Goal: Task Accomplishment & Management: Manage account settings

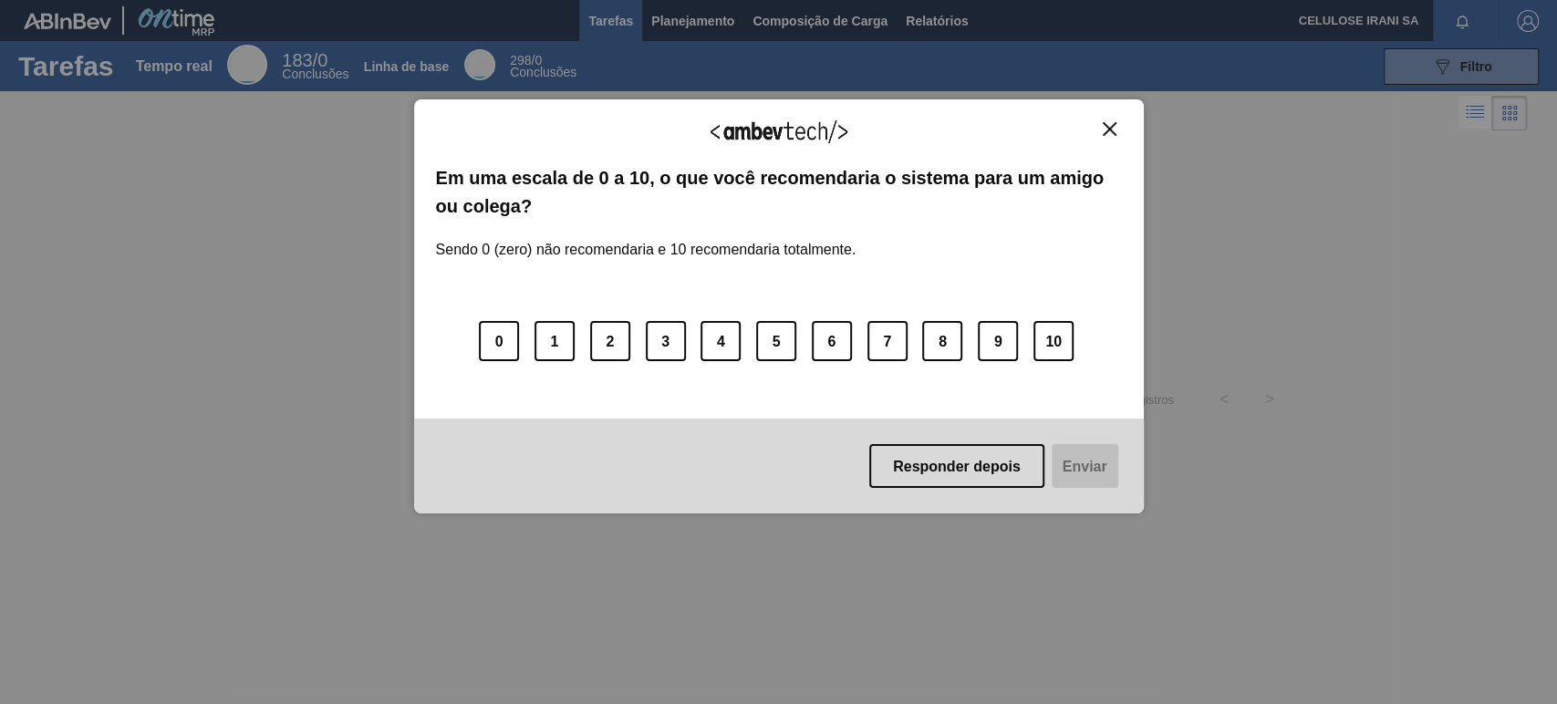
click at [1112, 129] on img "Fechar" at bounding box center [1109, 129] width 14 height 14
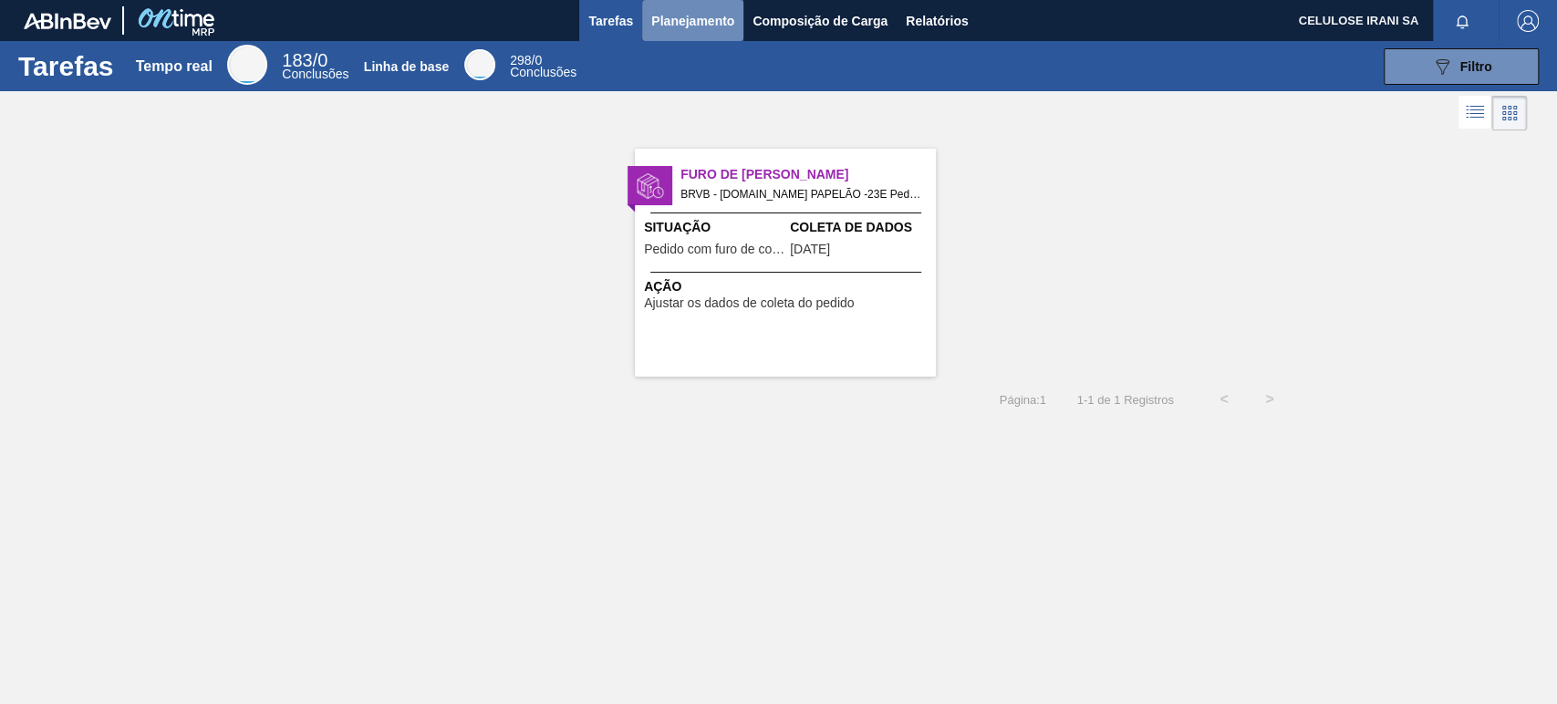
click at [677, 27] on font "Planejamento" at bounding box center [692, 21] width 83 height 22
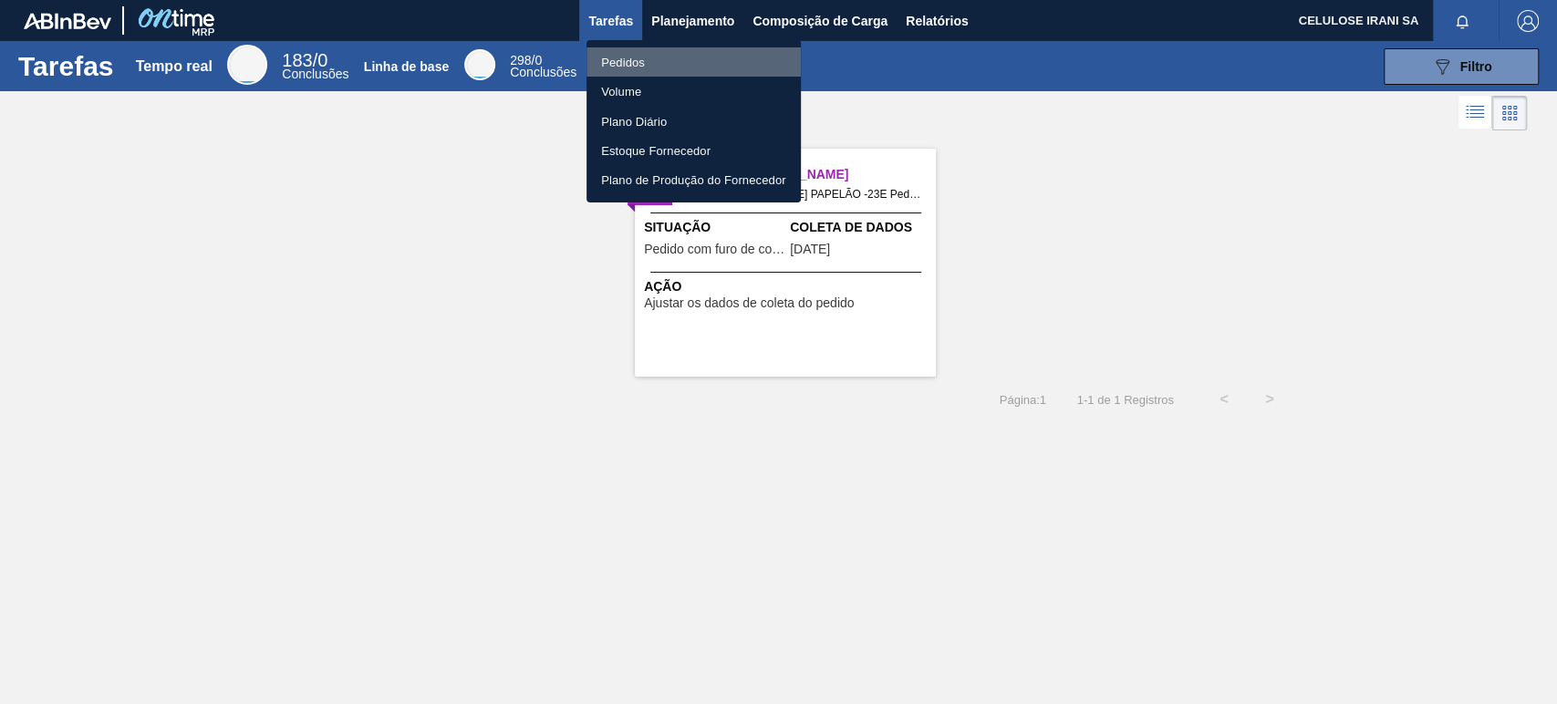
click at [639, 58] on font "Pedidos" at bounding box center [623, 63] width 44 height 14
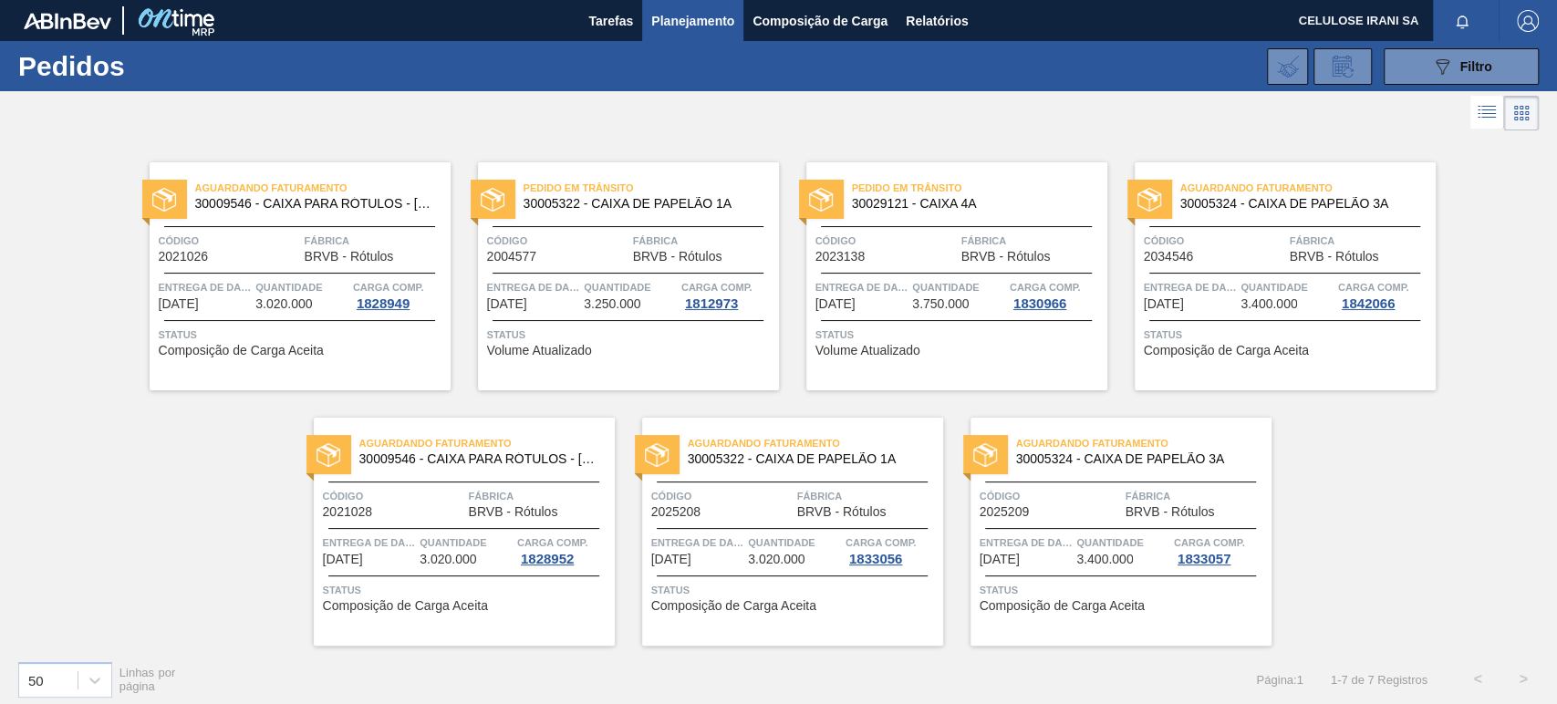
click at [228, 298] on div "Entrega de dados [DATE]" at bounding box center [205, 294] width 93 height 33
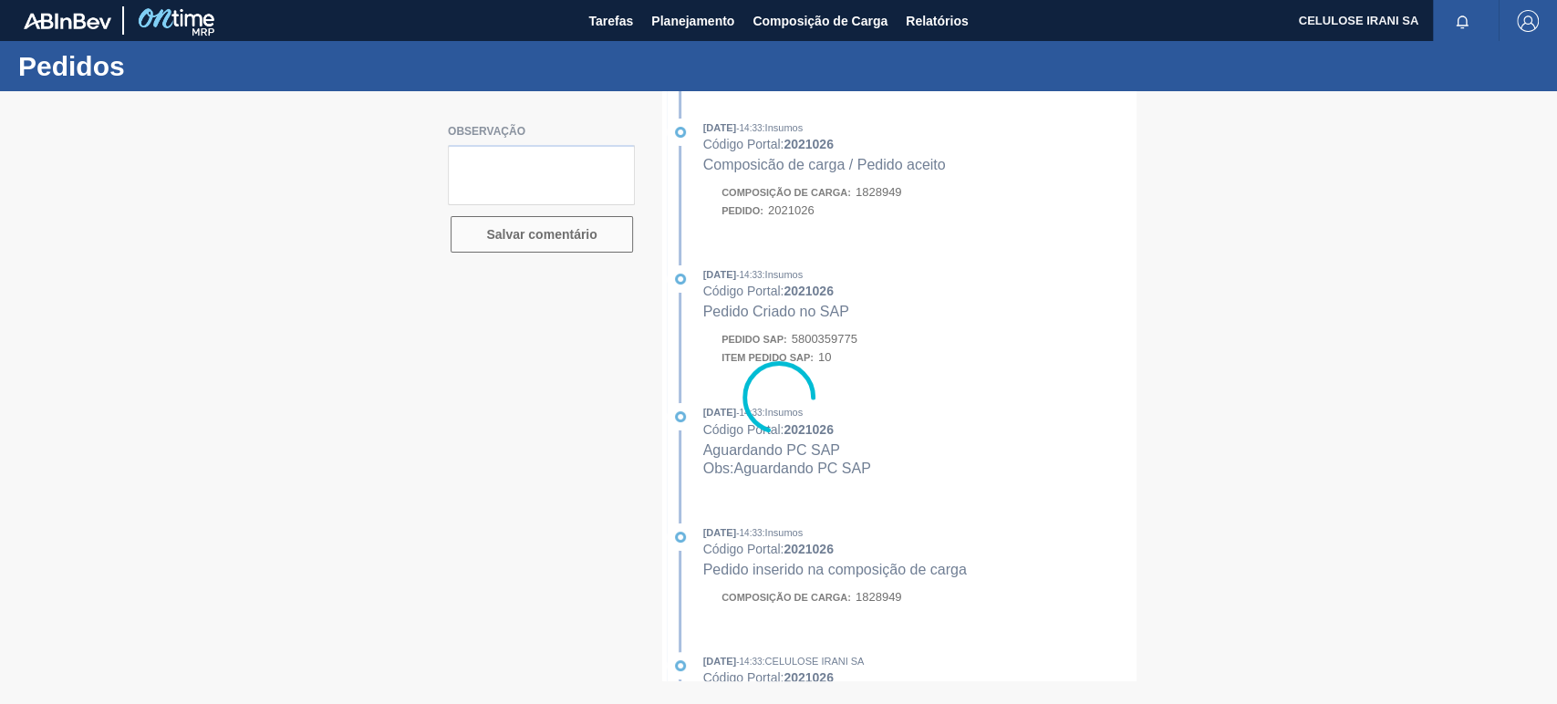
type textarea "Pedido de venda 1154049 (OC 5800359775~2021026) com 3.250cxs para coleta em [DA…"
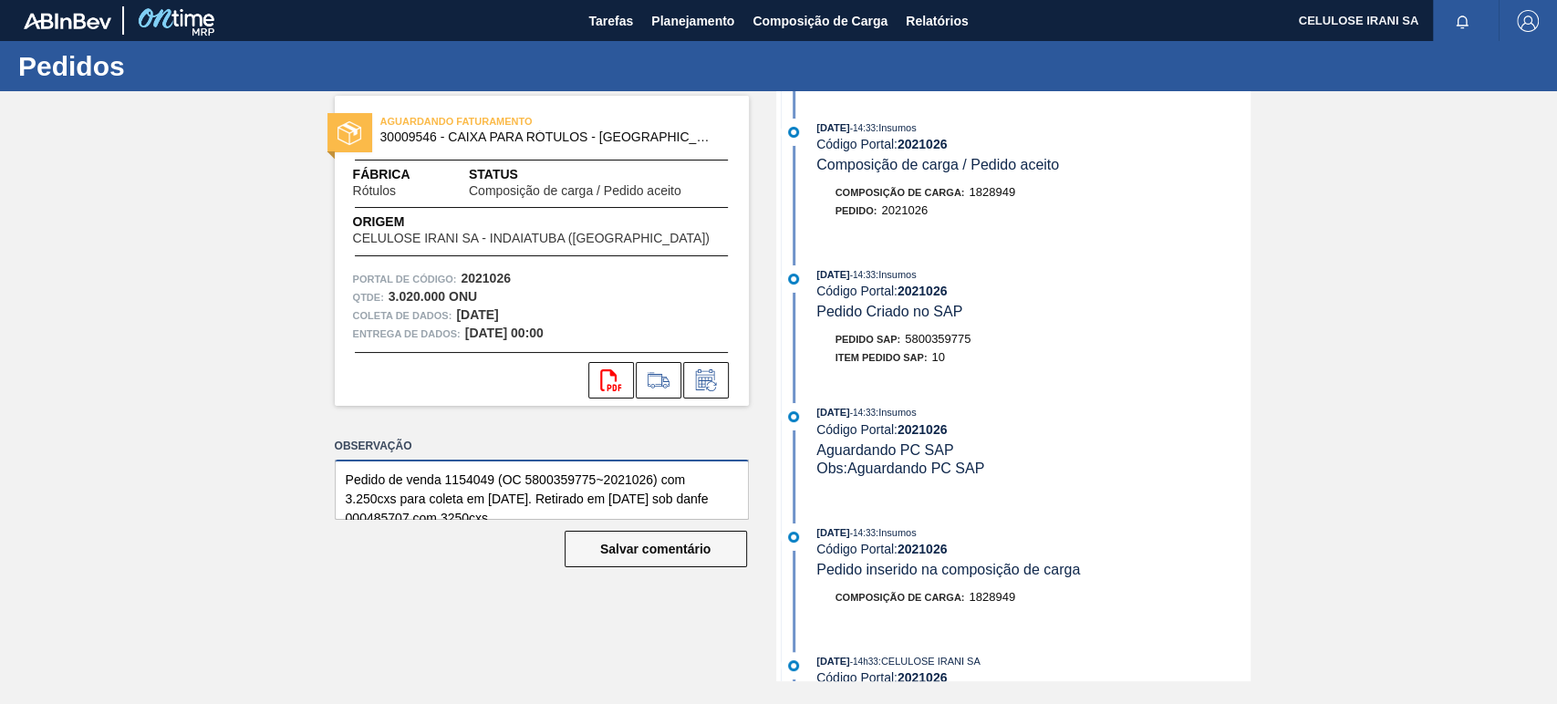
click at [341, 482] on textarea "Pedido de venda 1154049 (OC 5800359775~2021026) com 3.250cxs para coleta em [DA…" at bounding box center [542, 490] width 414 height 60
drag, startPoint x: 341, startPoint y: 482, endPoint x: 562, endPoint y: 530, distance: 225.7
click at [562, 530] on div "Observação Pedido de venda 1154049 (OC 5800359775~2021026) com 3.250cxs para co…" at bounding box center [542, 517] width 414 height 169
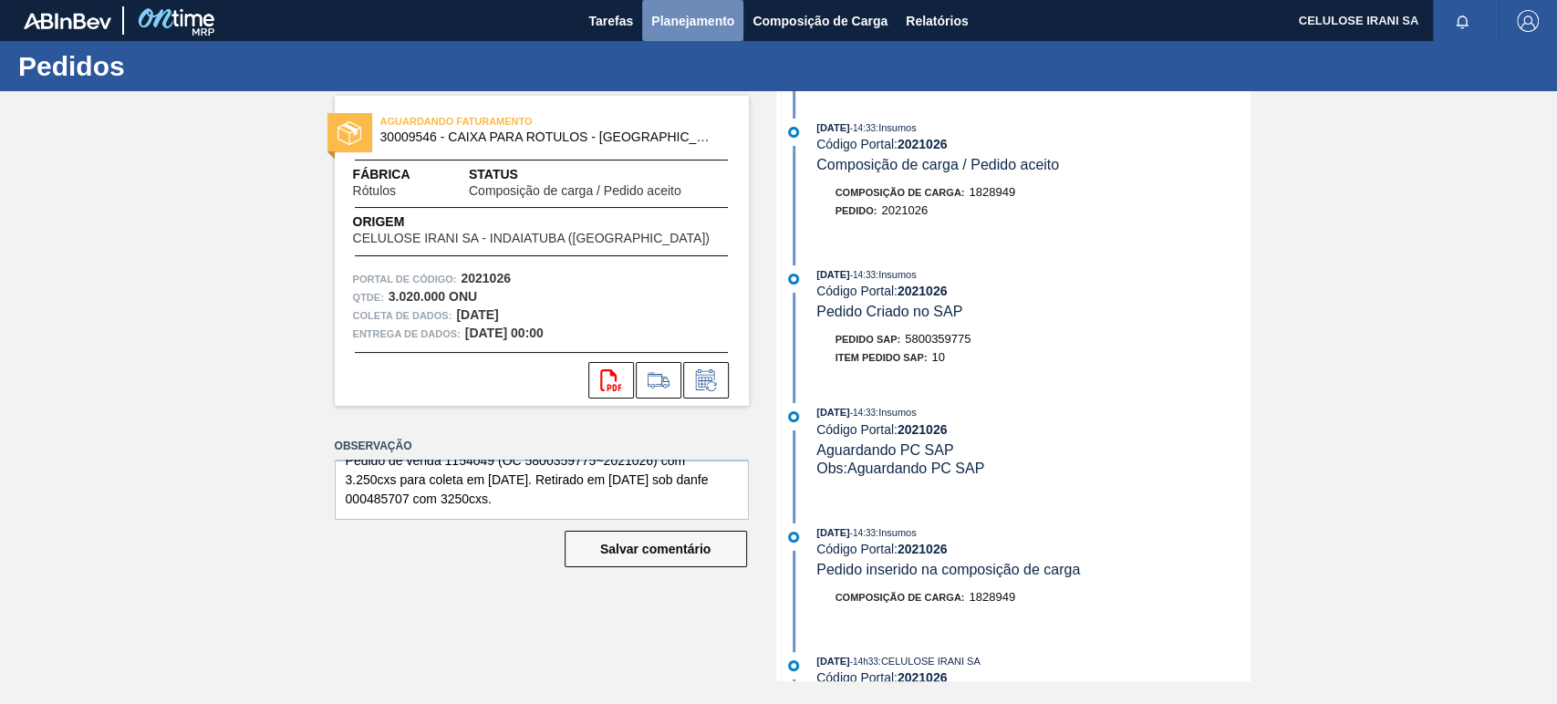
click at [671, 13] on font "Planejamento" at bounding box center [692, 21] width 83 height 22
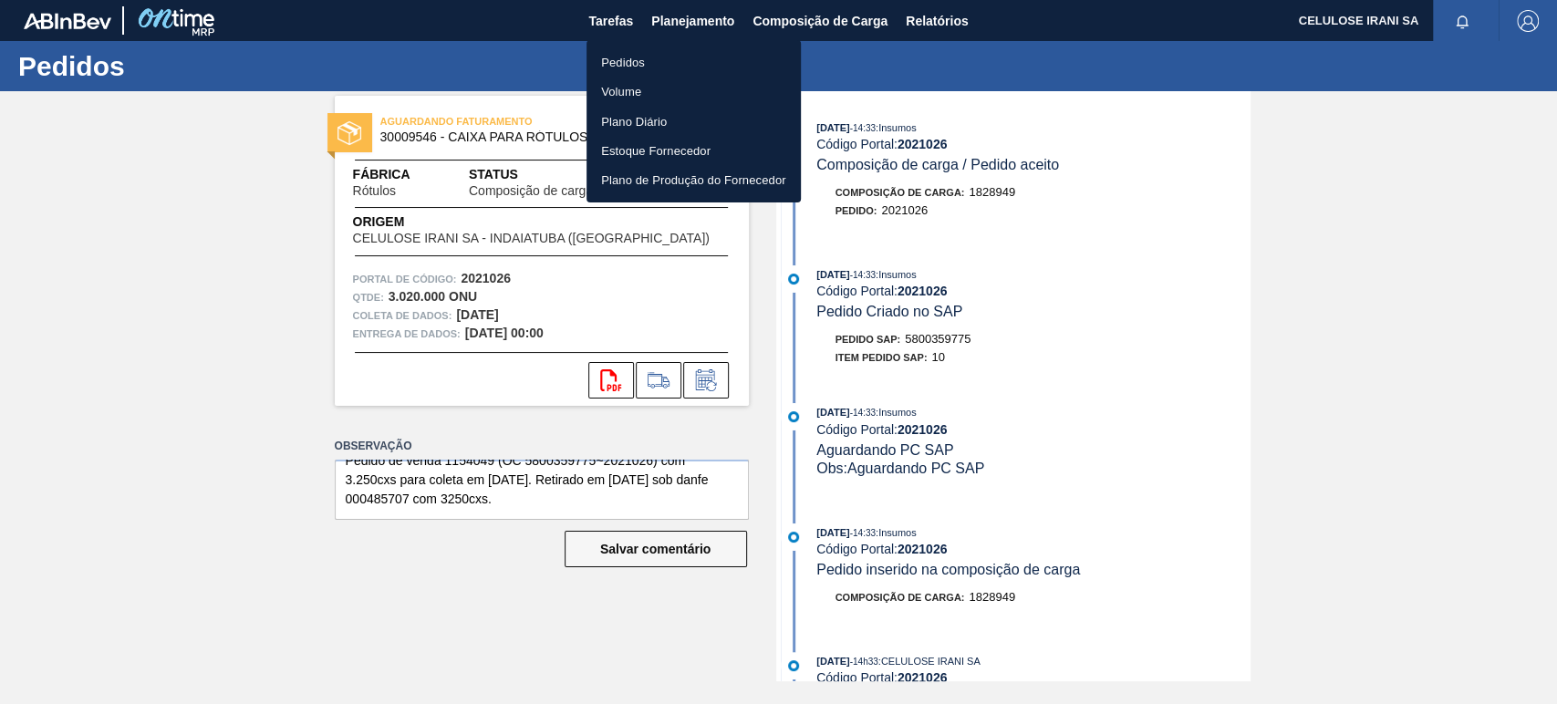
click at [639, 57] on font "Pedidos" at bounding box center [623, 63] width 44 height 14
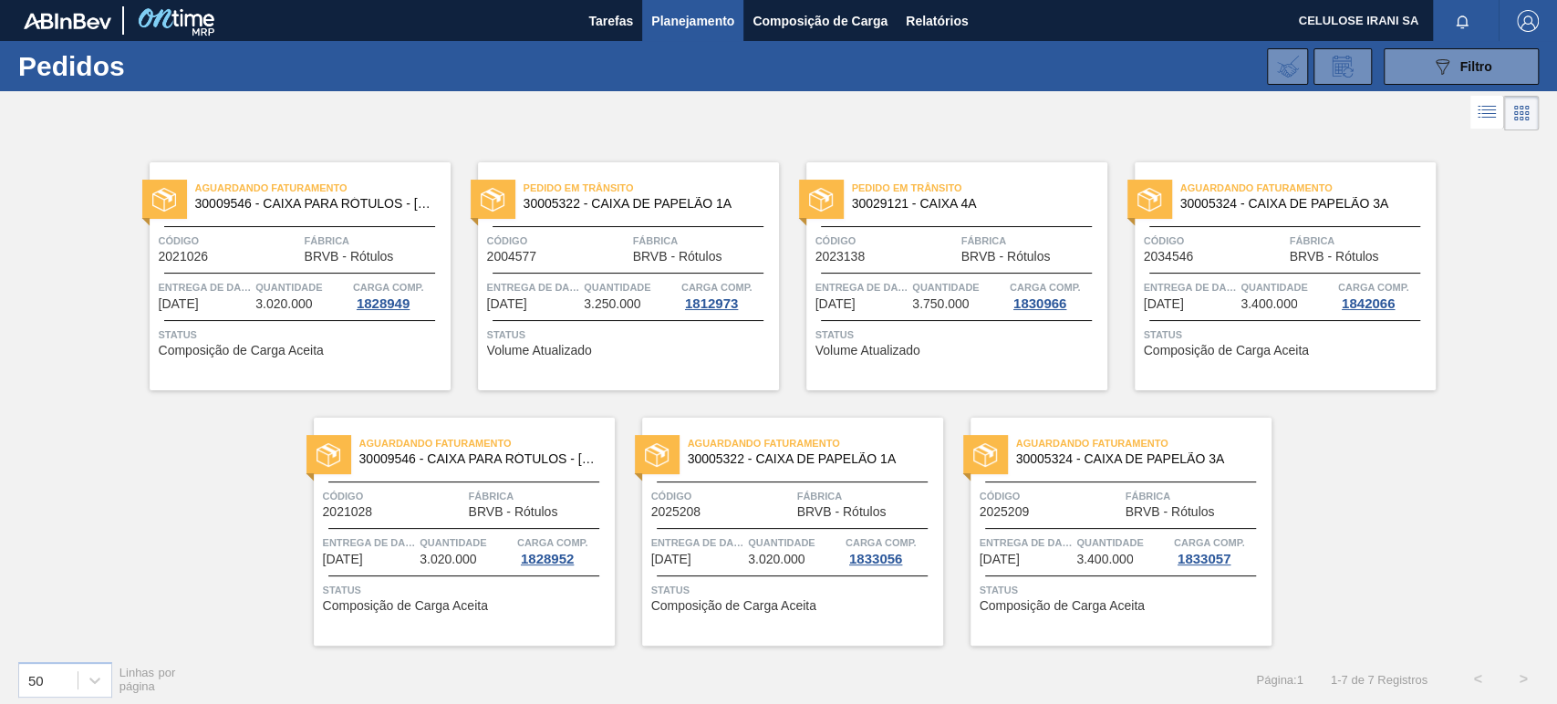
click at [610, 271] on div "Pedido em Trânsito 30005322 - CAIXA DE PAPELÃO 1A Código 2004577 Fábrica BRVB -…" at bounding box center [628, 276] width 301 height 228
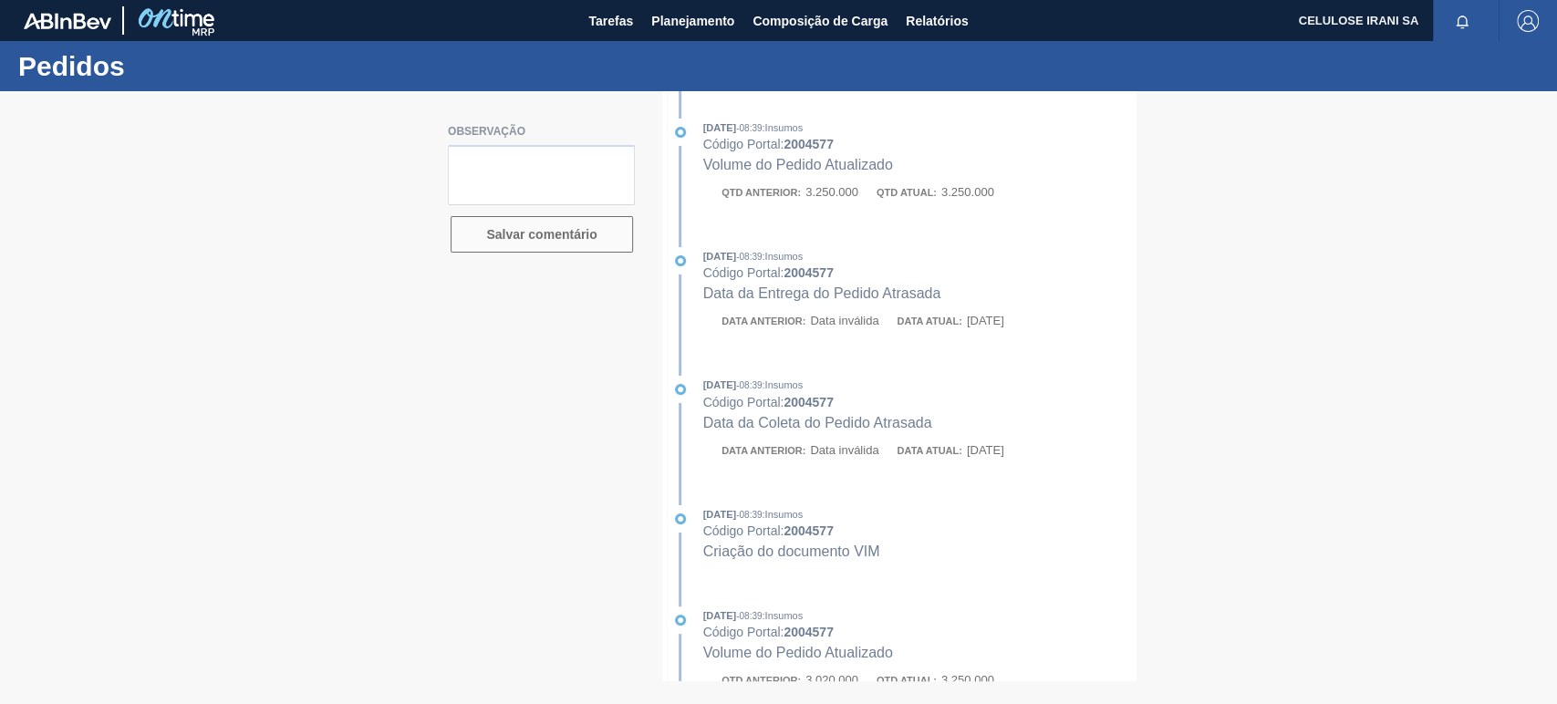
type textarea "Pedido de venda 1148662 (OC 5800342763~2004577) com 3.250cxs para coleta em [DA…"
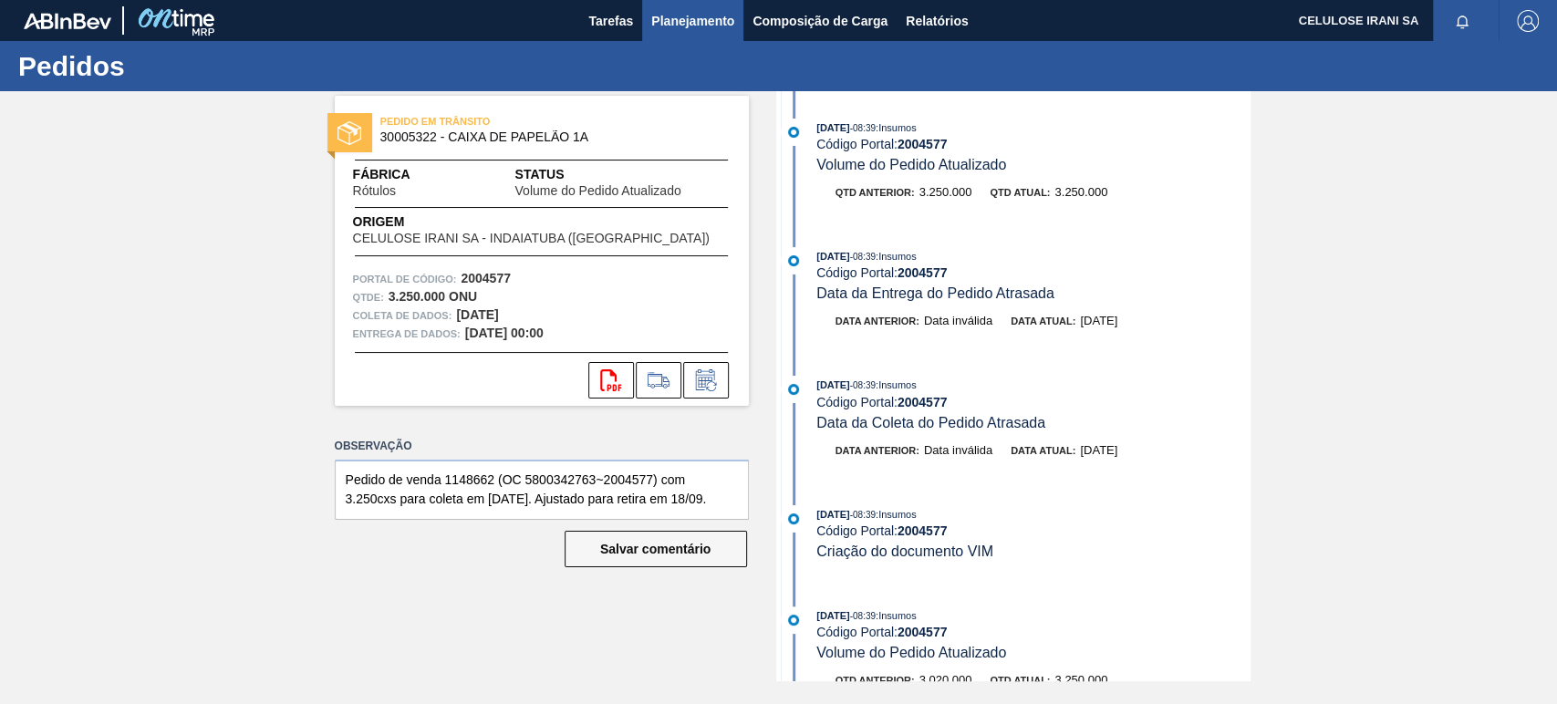
click at [688, 16] on font "Planejamento" at bounding box center [692, 21] width 83 height 22
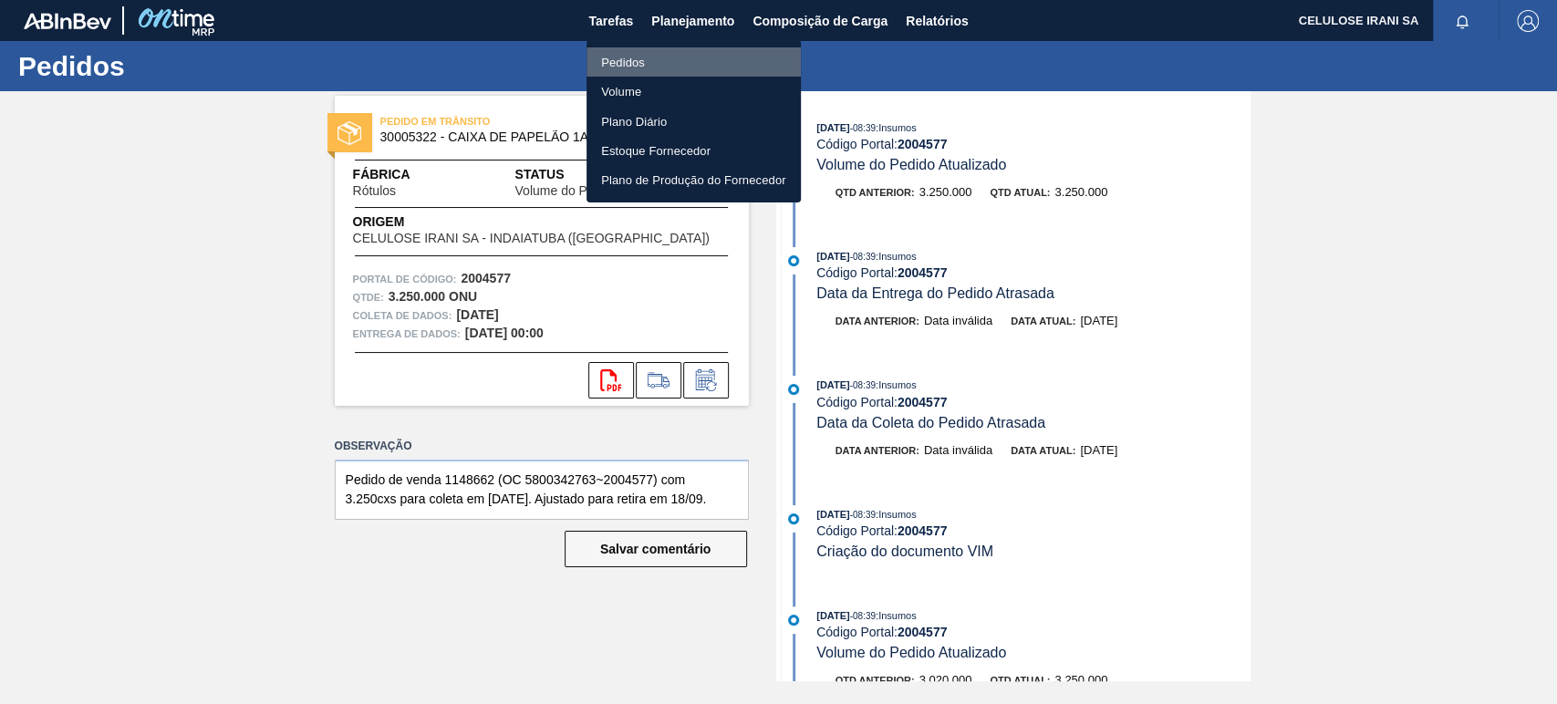
click at [639, 61] on font "Pedidos" at bounding box center [623, 63] width 44 height 14
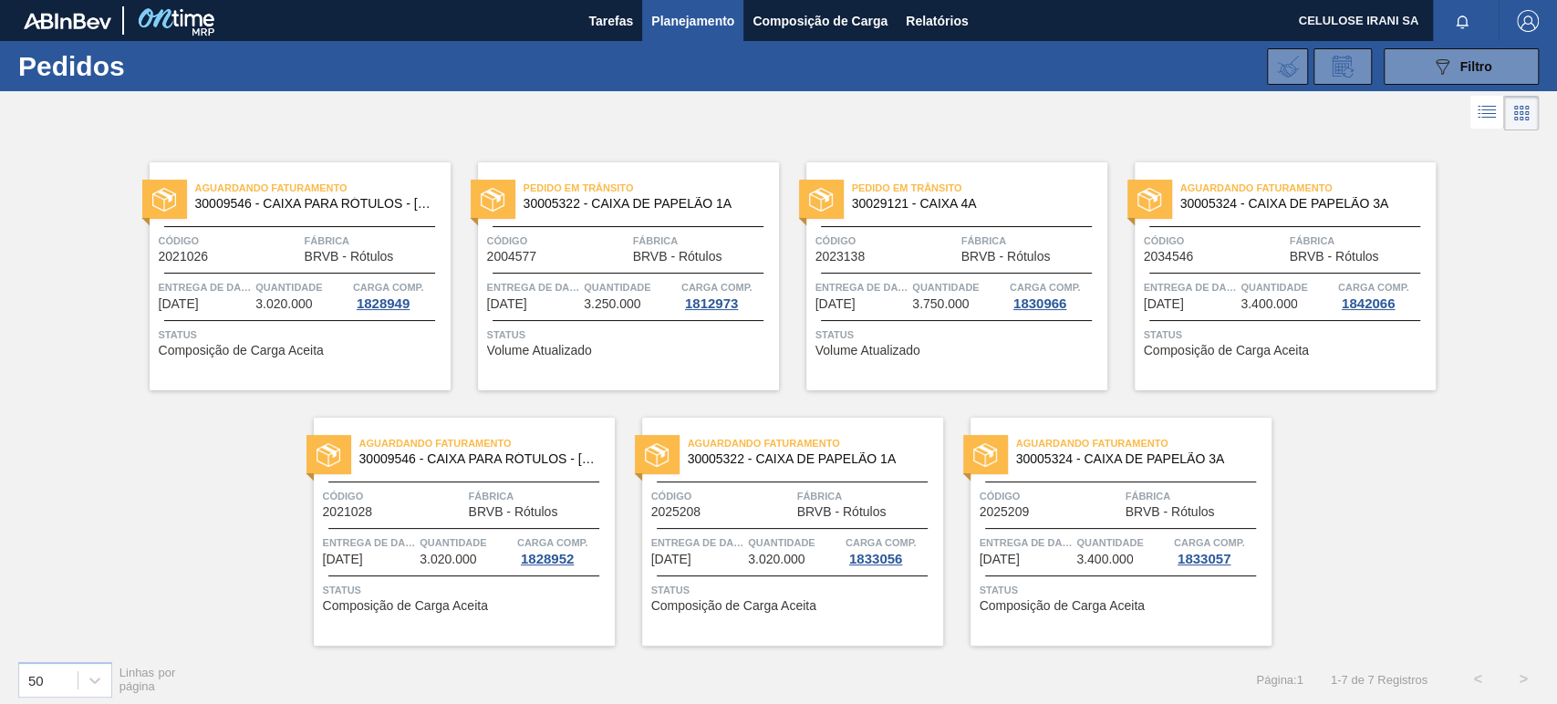
click at [922, 239] on span "Código" at bounding box center [885, 241] width 141 height 18
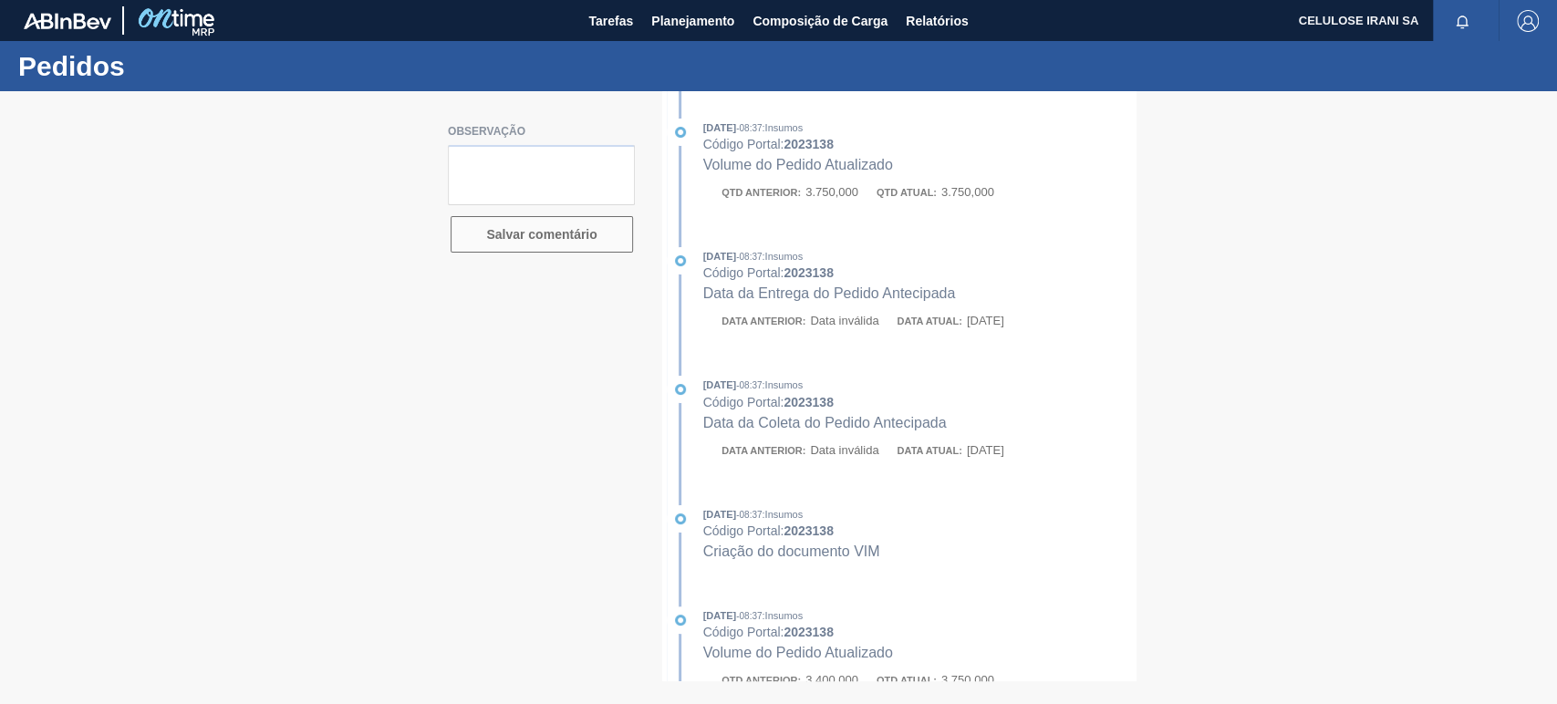
type textarea "Pedido de venda 1154802 (OC 5800361807~2023138) com 3.750cxs para coleta em [DA…"
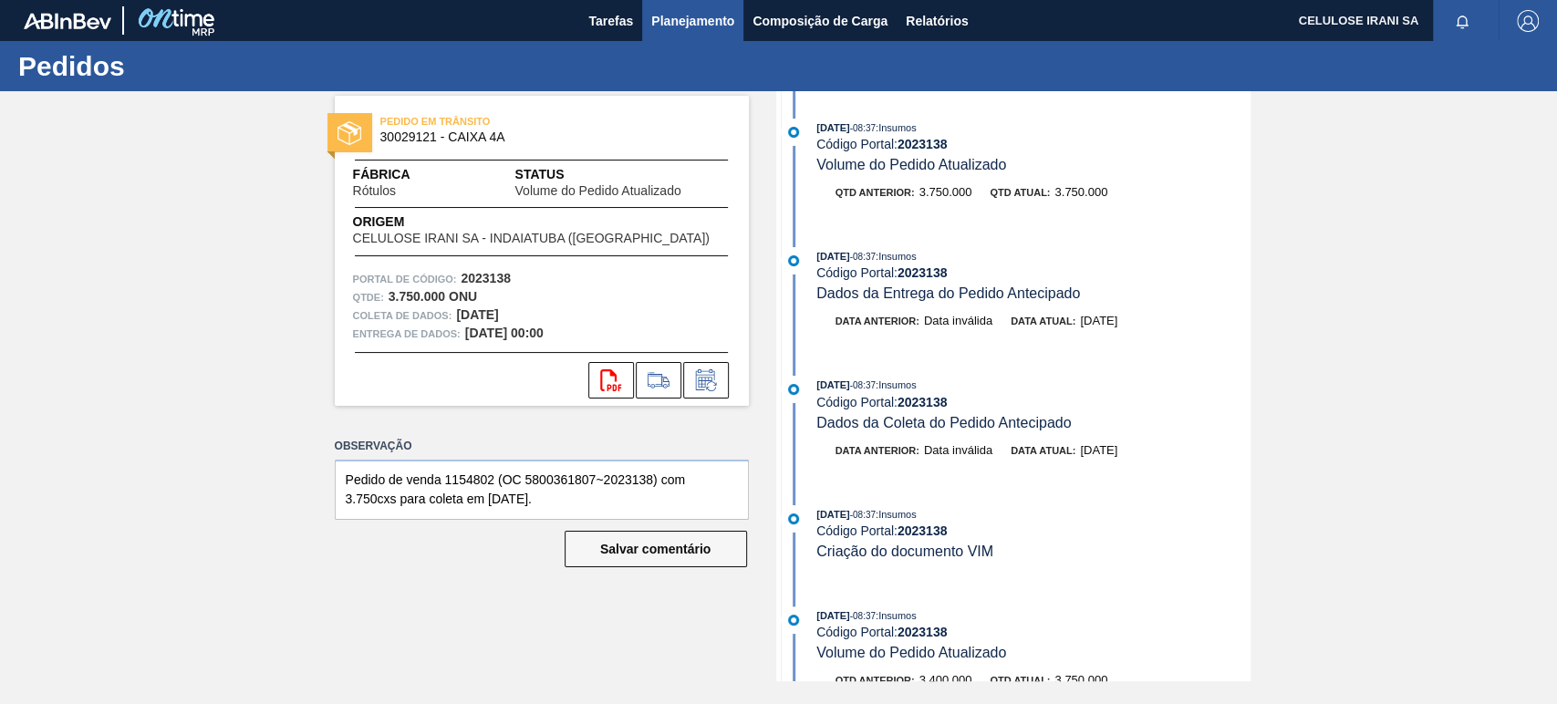
click at [704, 11] on font "Planejamento" at bounding box center [692, 21] width 83 height 22
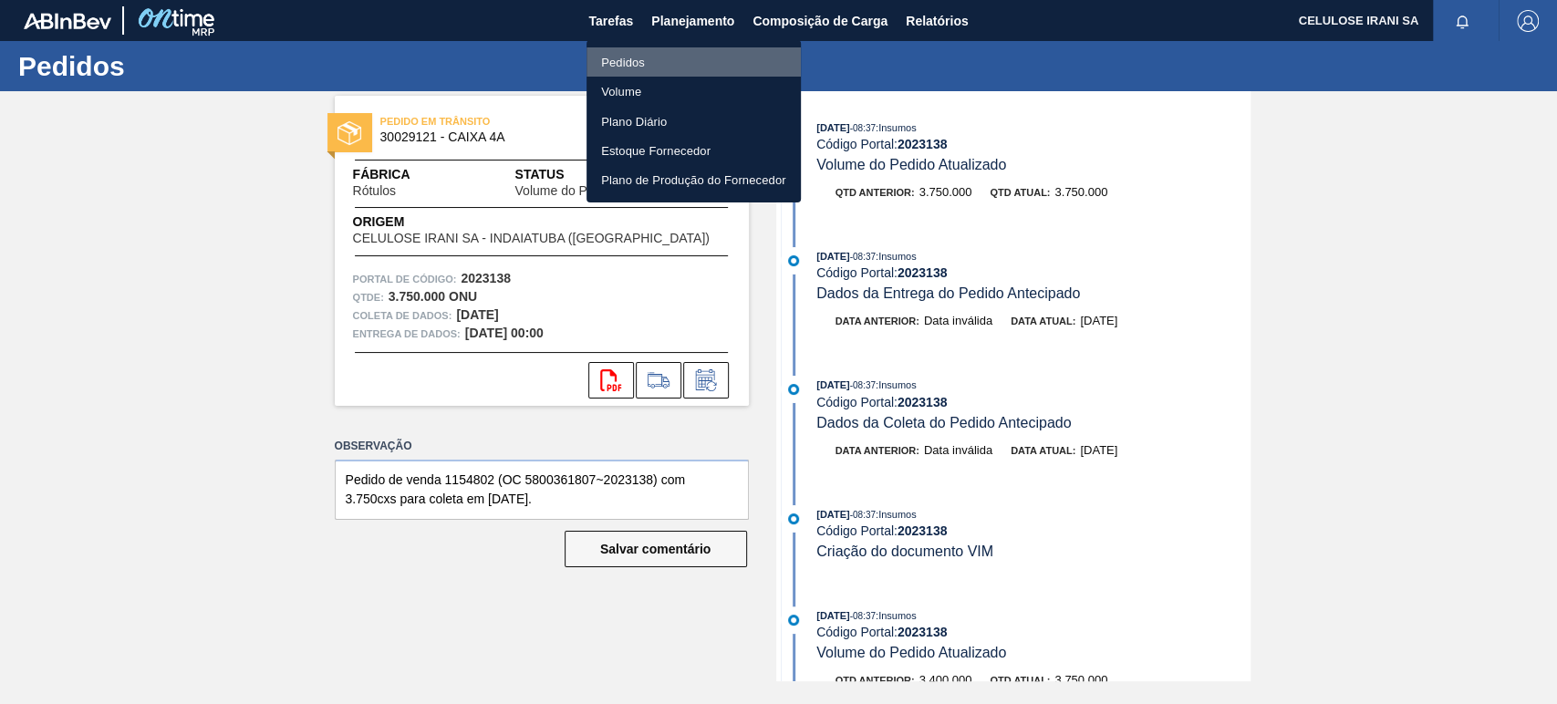
click at [649, 59] on li "Pedidos" at bounding box center [693, 61] width 214 height 29
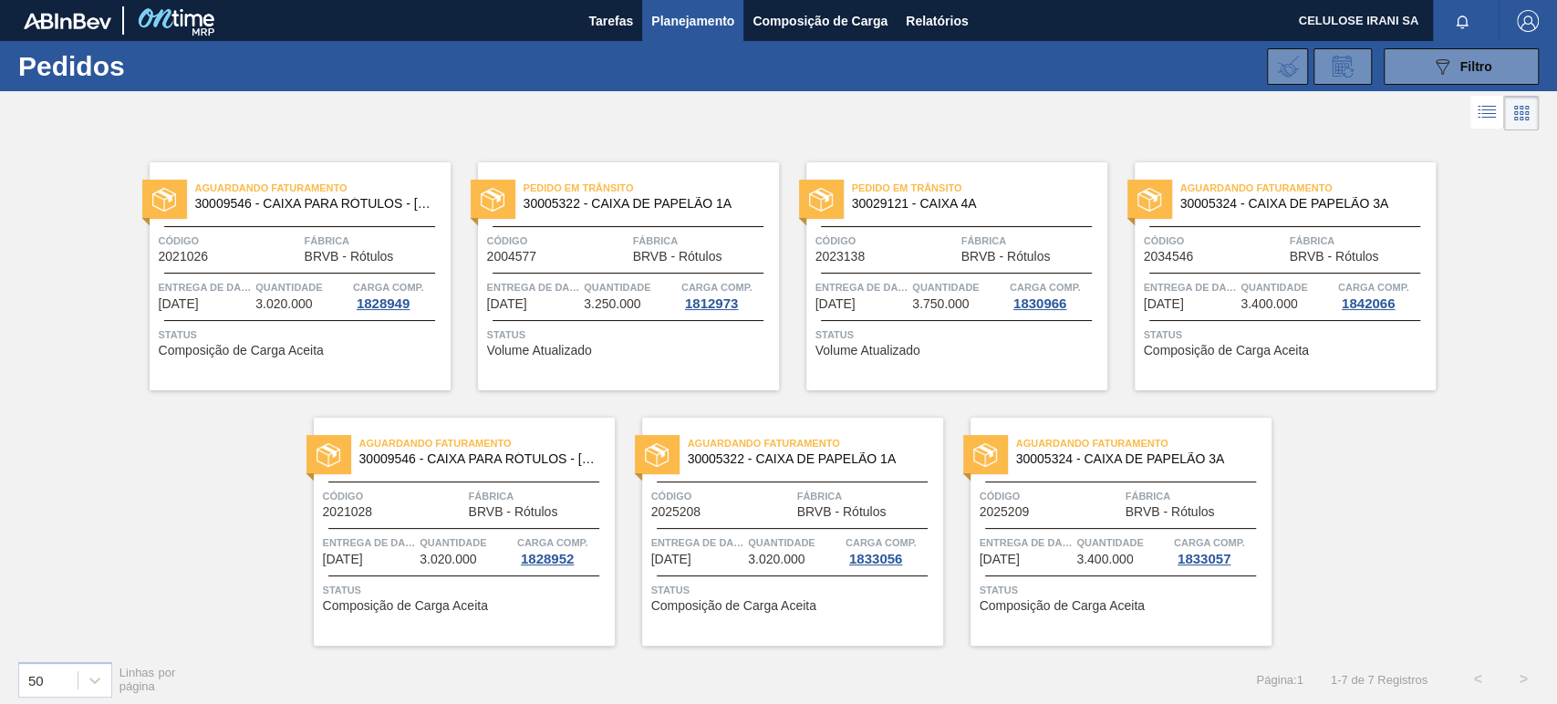
click at [1298, 261] on font "BRVB - Rótulos" at bounding box center [1333, 256] width 89 height 15
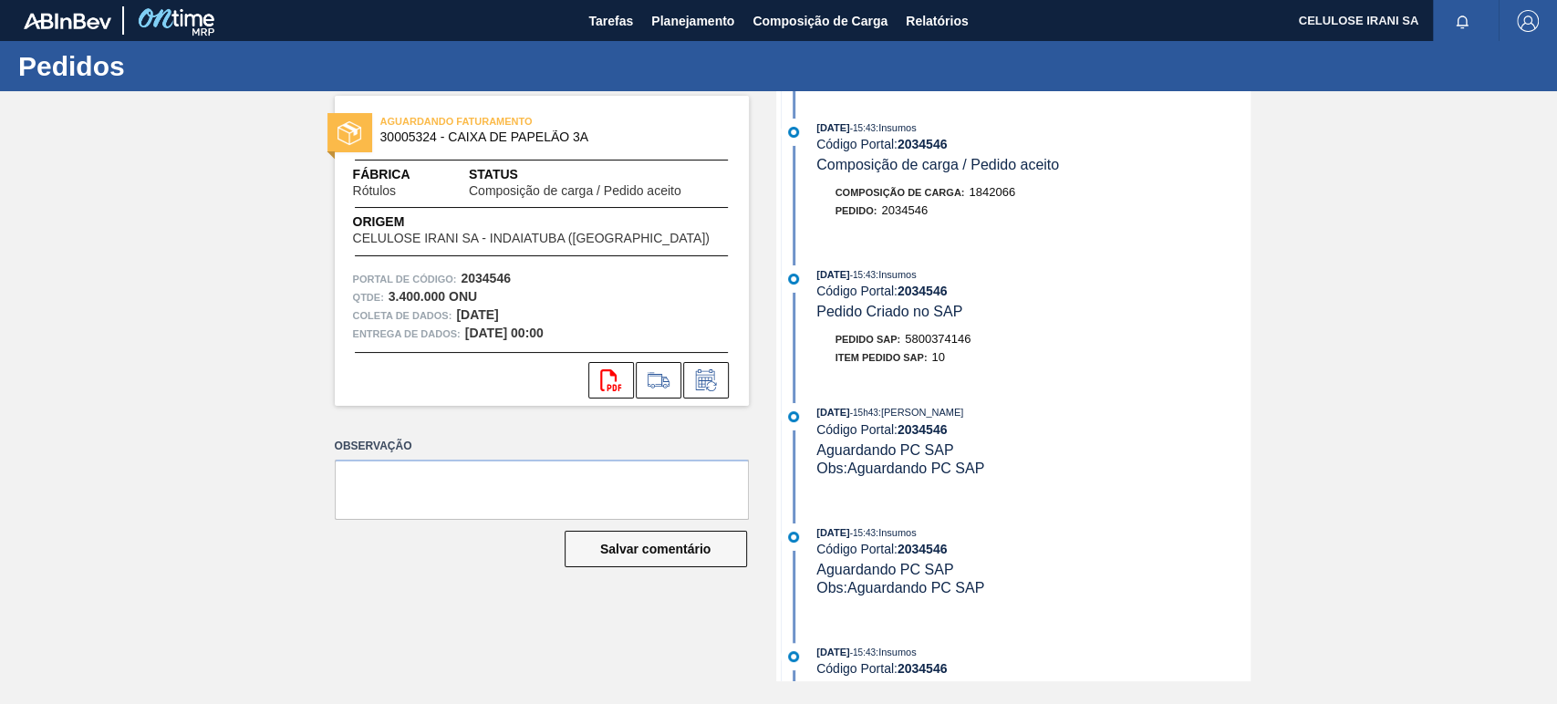
click at [947, 337] on font "5800374146" at bounding box center [938, 339] width 66 height 14
click at [951, 337] on font "5800374146" at bounding box center [938, 339] width 66 height 14
copy font "5800374146"
click at [927, 291] on font "2034546" at bounding box center [922, 291] width 50 height 15
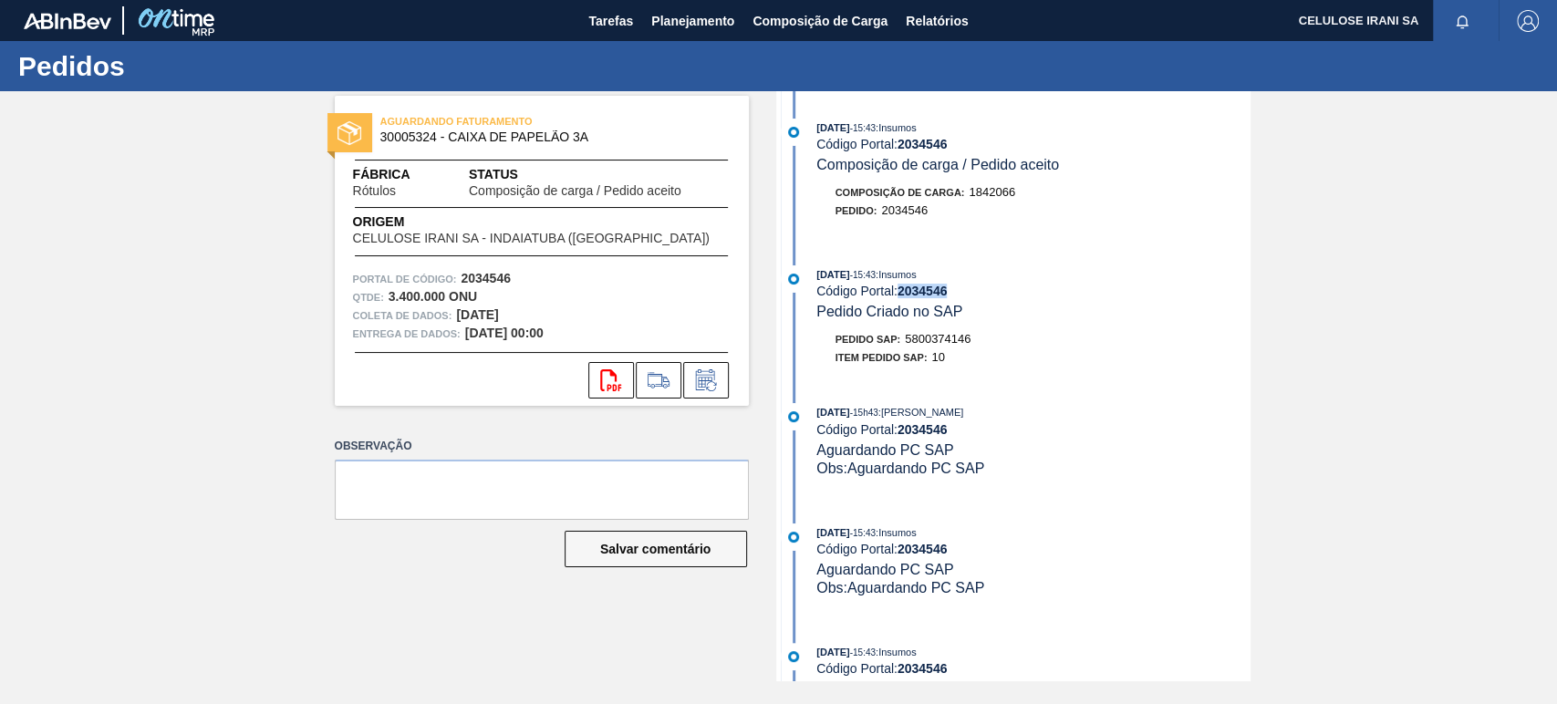
click at [927, 291] on font "2034546" at bounding box center [922, 291] width 50 height 15
copy font "2034546"
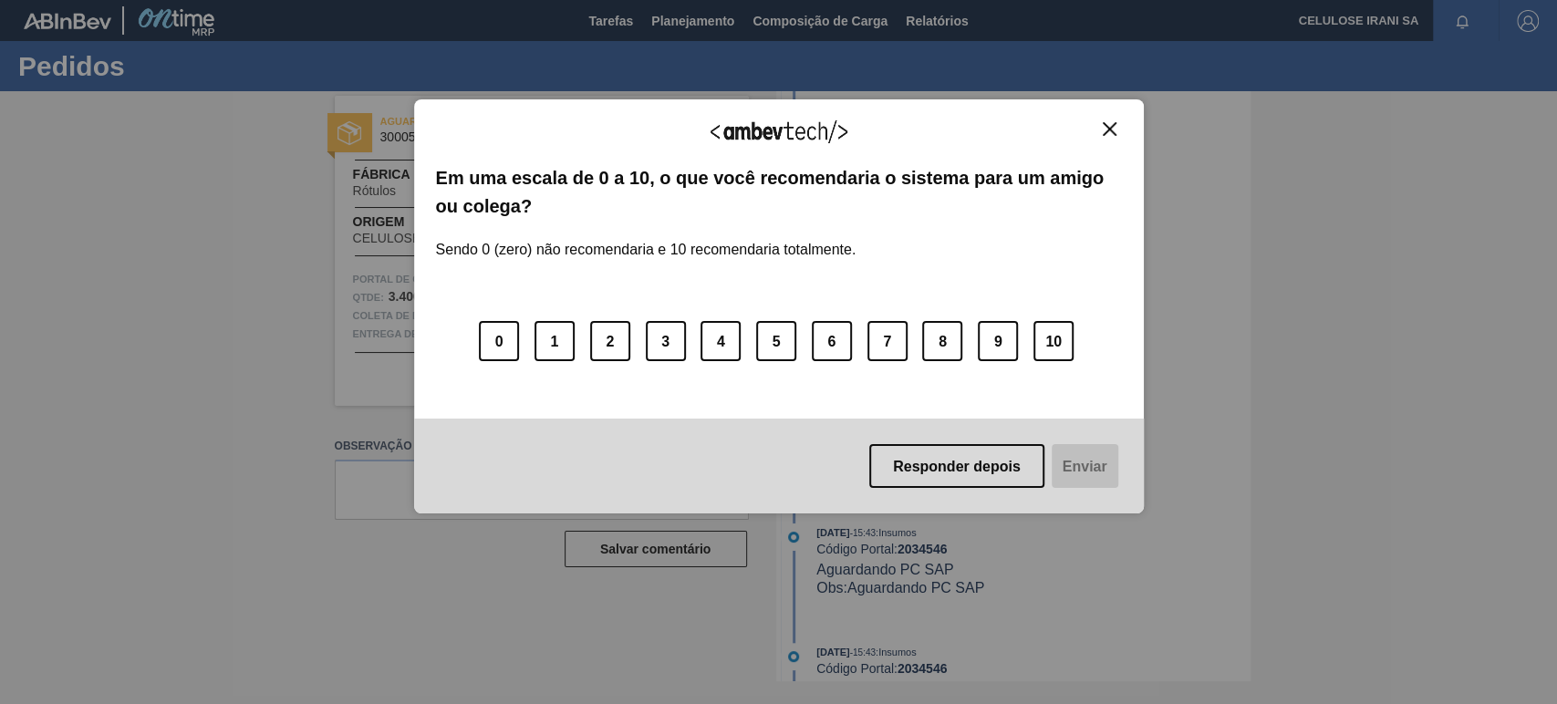
click at [1102, 129] on img "Fechar" at bounding box center [1109, 129] width 14 height 14
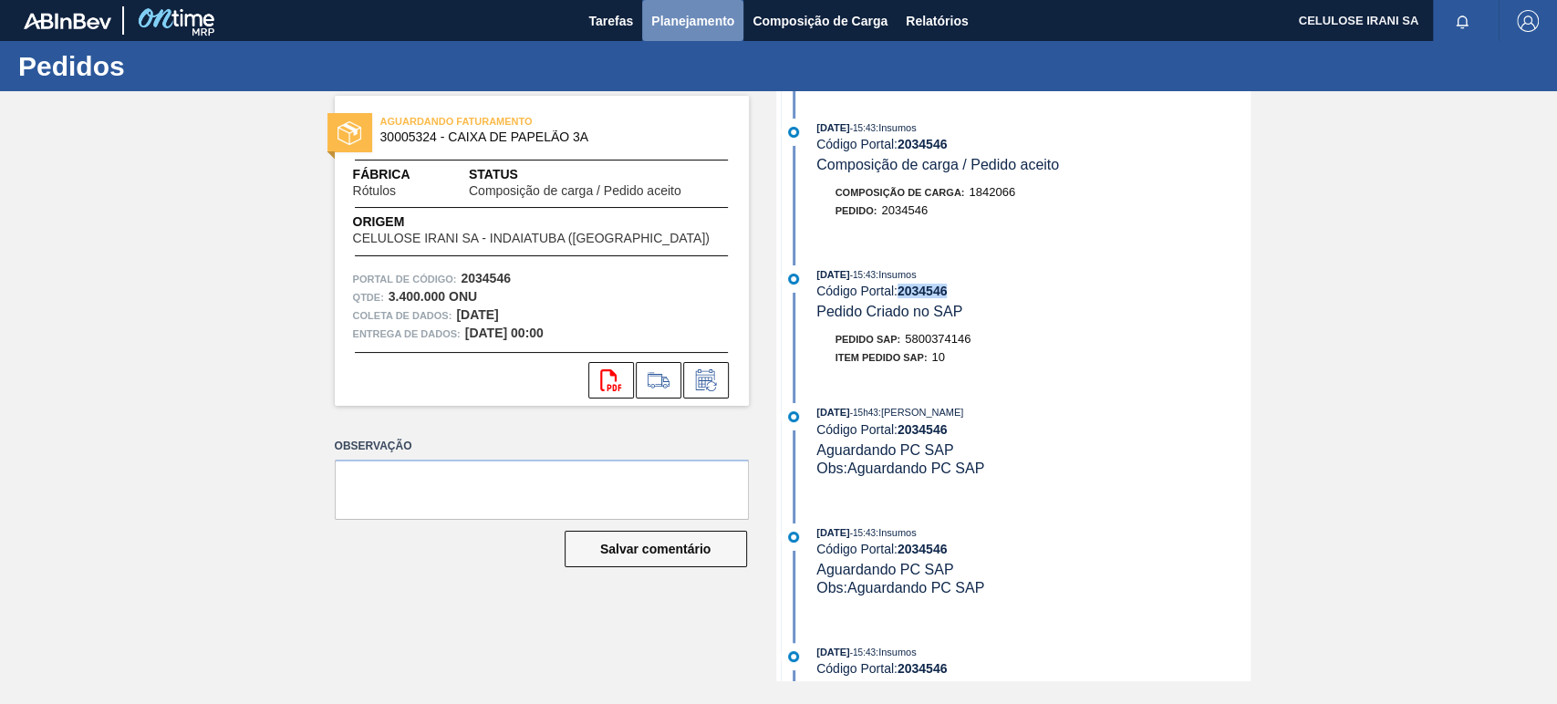
click at [686, 19] on font "Planejamento" at bounding box center [692, 21] width 83 height 15
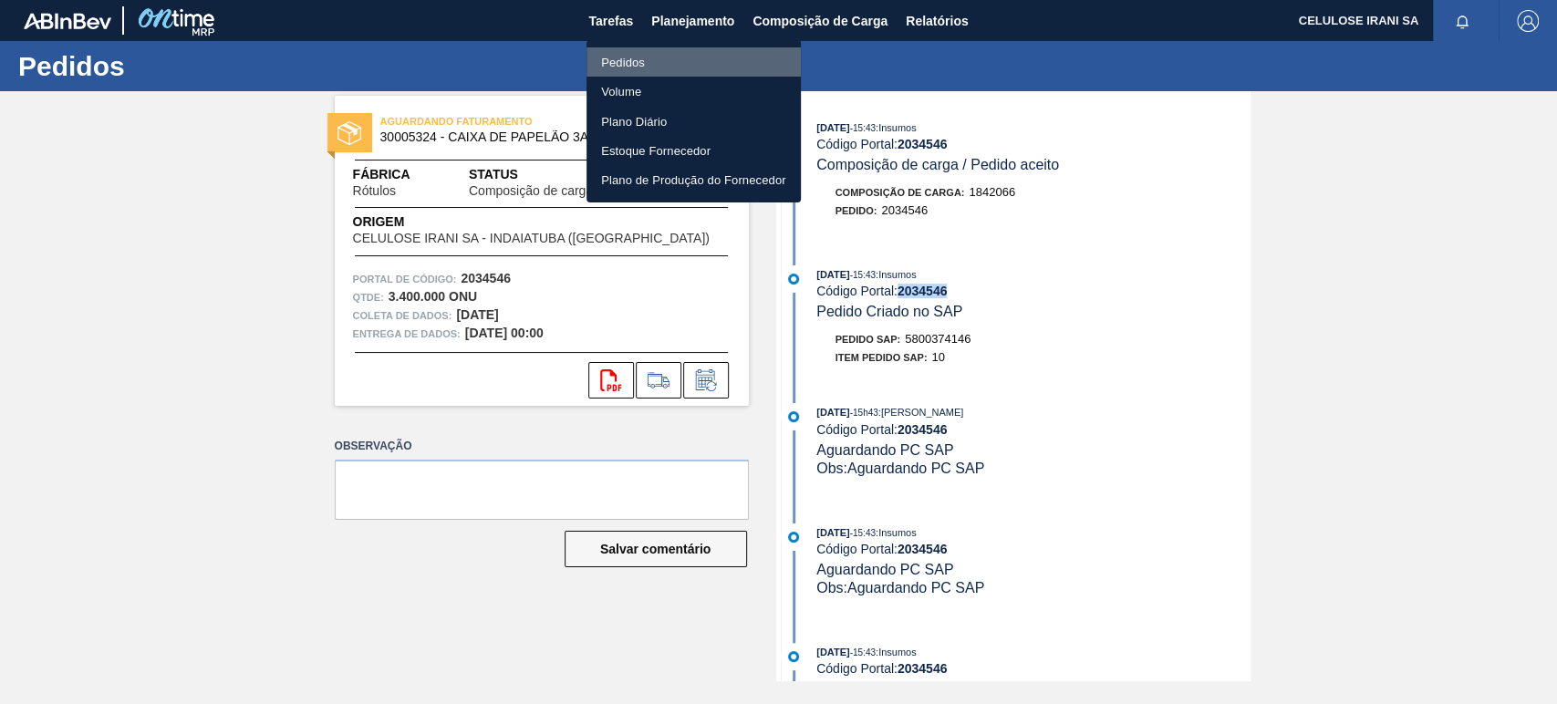
click at [632, 57] on font "Pedidos" at bounding box center [623, 63] width 44 height 14
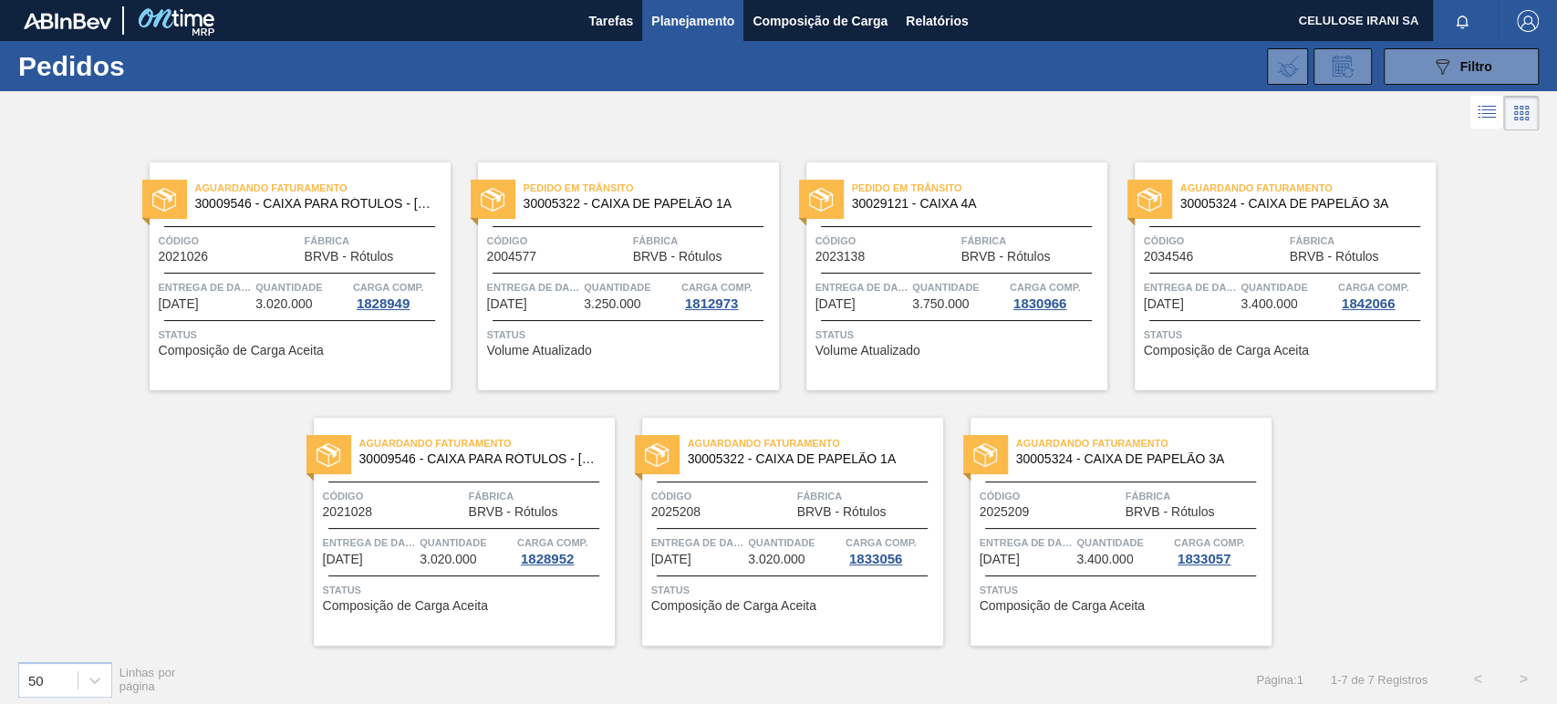
click at [942, 317] on div "Pedido em Trânsito 30029121 - CAIXA 4A Código 2023138 Fábrica BRVB - Rótulos En…" at bounding box center [956, 276] width 301 height 228
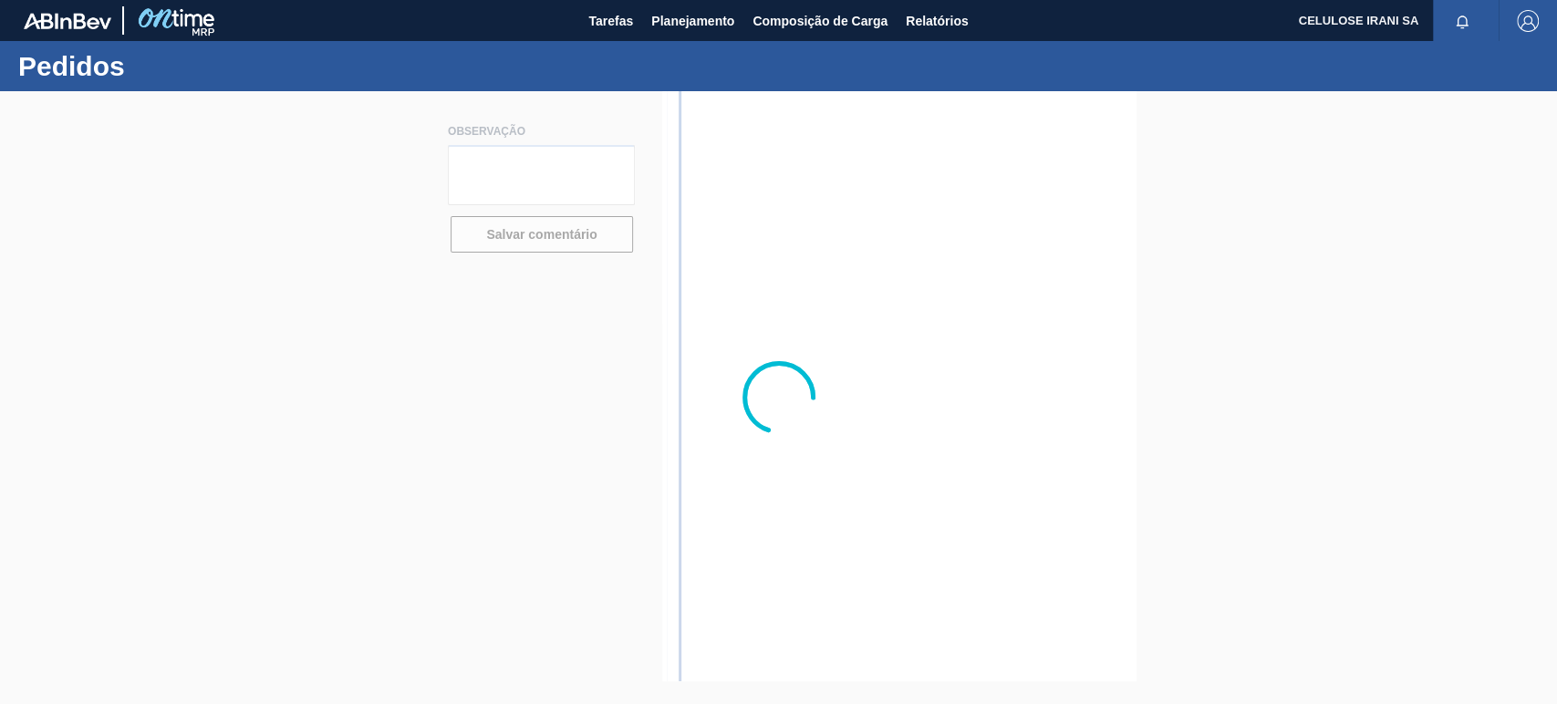
type textarea "Pedido de venda 1154802 (OC 5800361807~2023138) com 3.750cxs para coleta em [DA…"
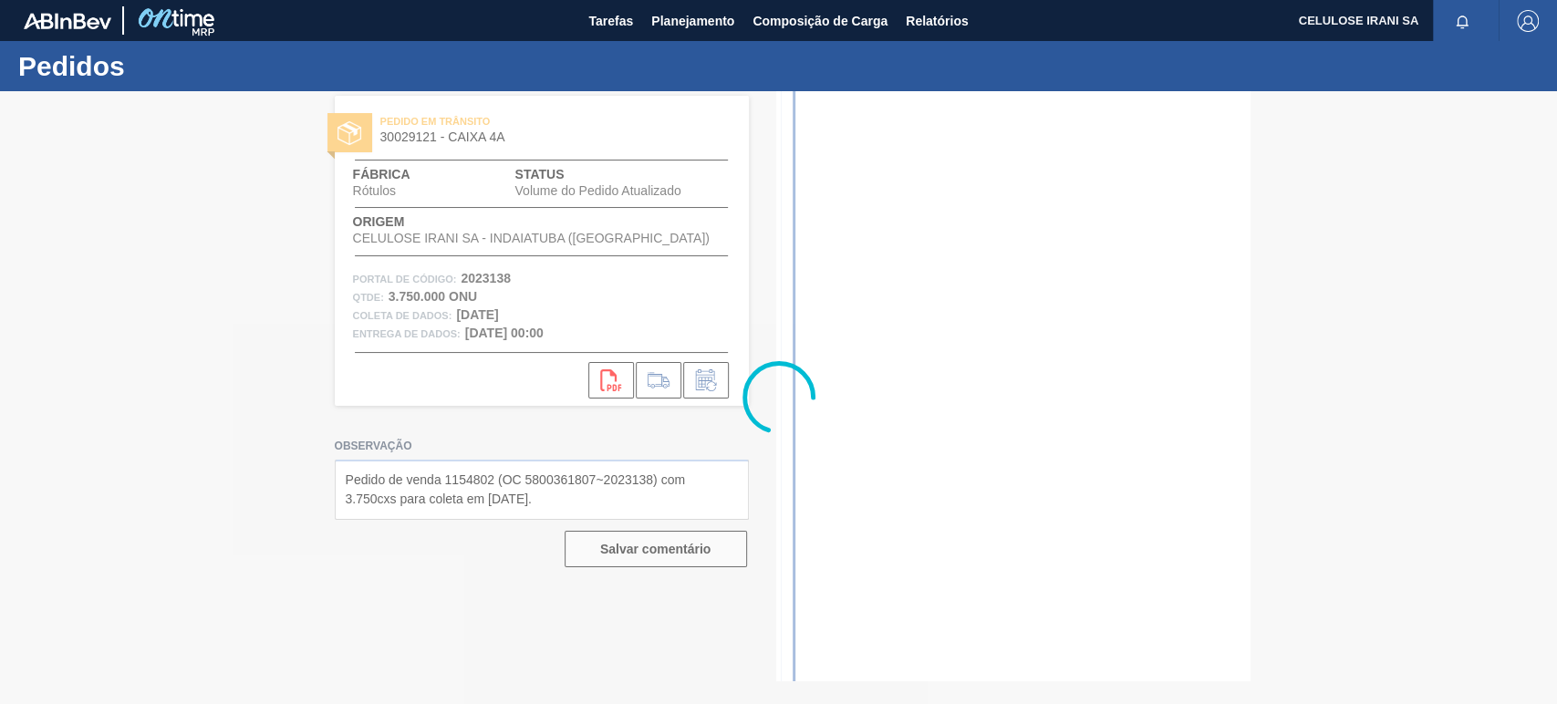
click at [566, 502] on div at bounding box center [778, 397] width 1557 height 613
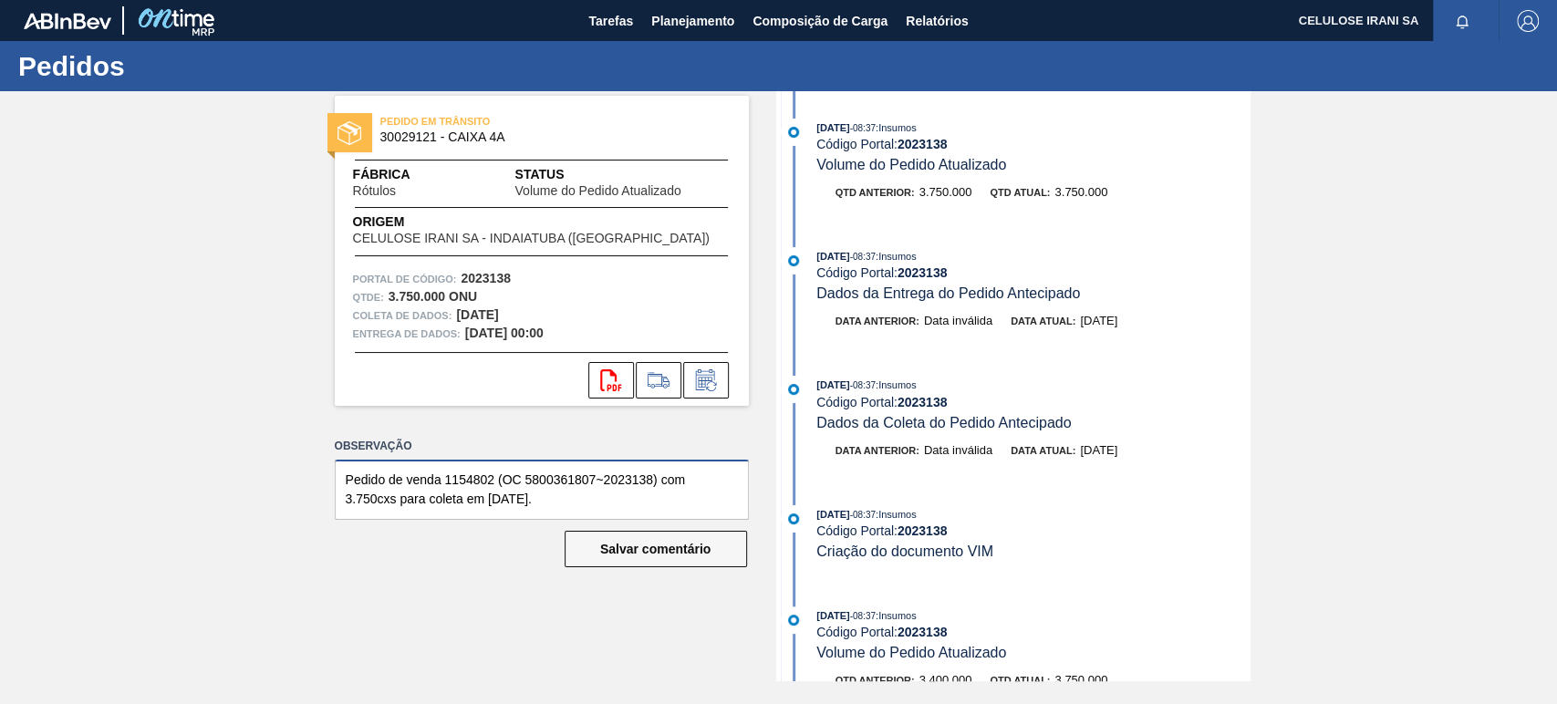
drag, startPoint x: 566, startPoint y: 500, endPoint x: 320, endPoint y: 476, distance: 247.3
click at [320, 476] on div "PEDIDO EM TRÂNSITO 30029121 - CAIXA 4A Fábrica Rótulos Status Volume do Pedido …" at bounding box center [527, 386] width 441 height 590
click at [704, 14] on font "Planejamento" at bounding box center [692, 21] width 83 height 15
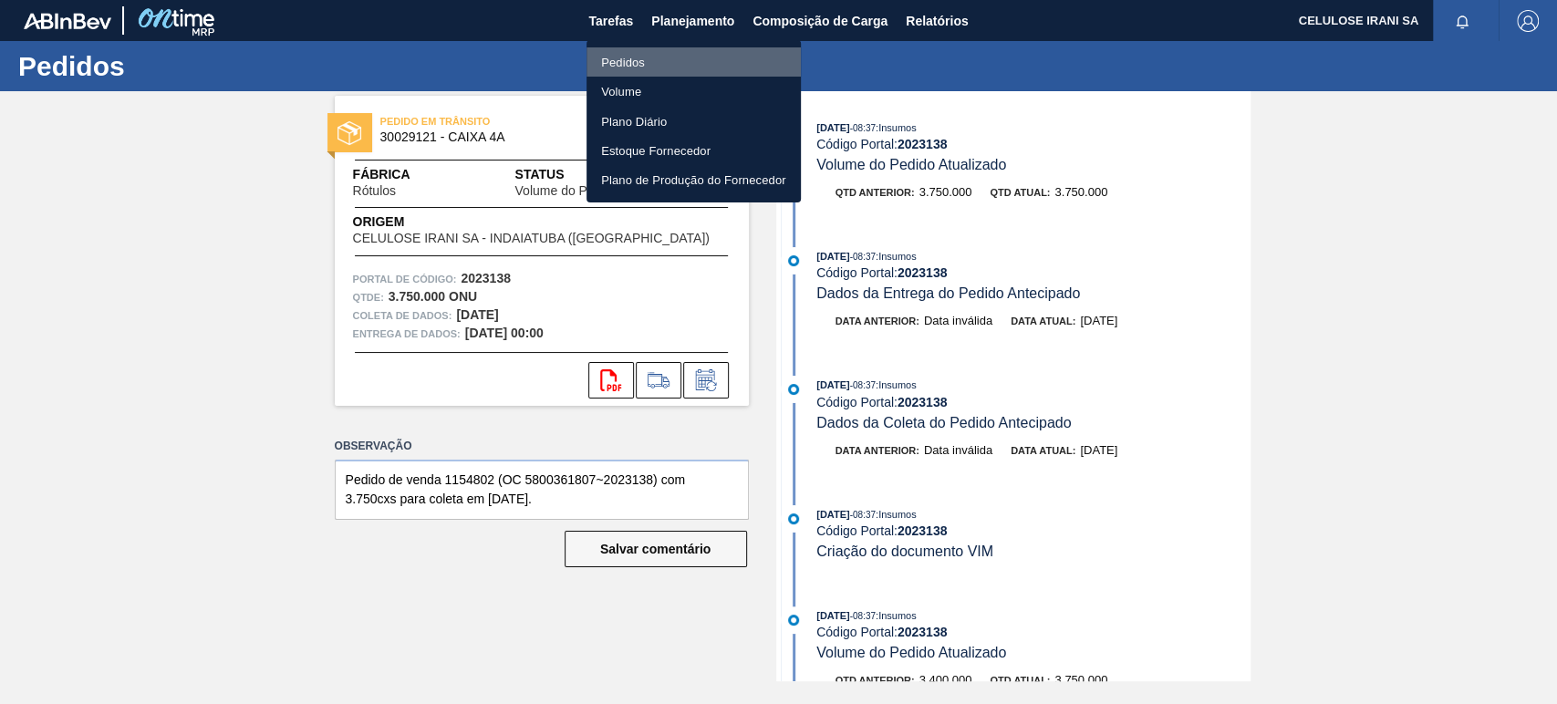
click at [664, 55] on li "Pedidos" at bounding box center [693, 61] width 214 height 29
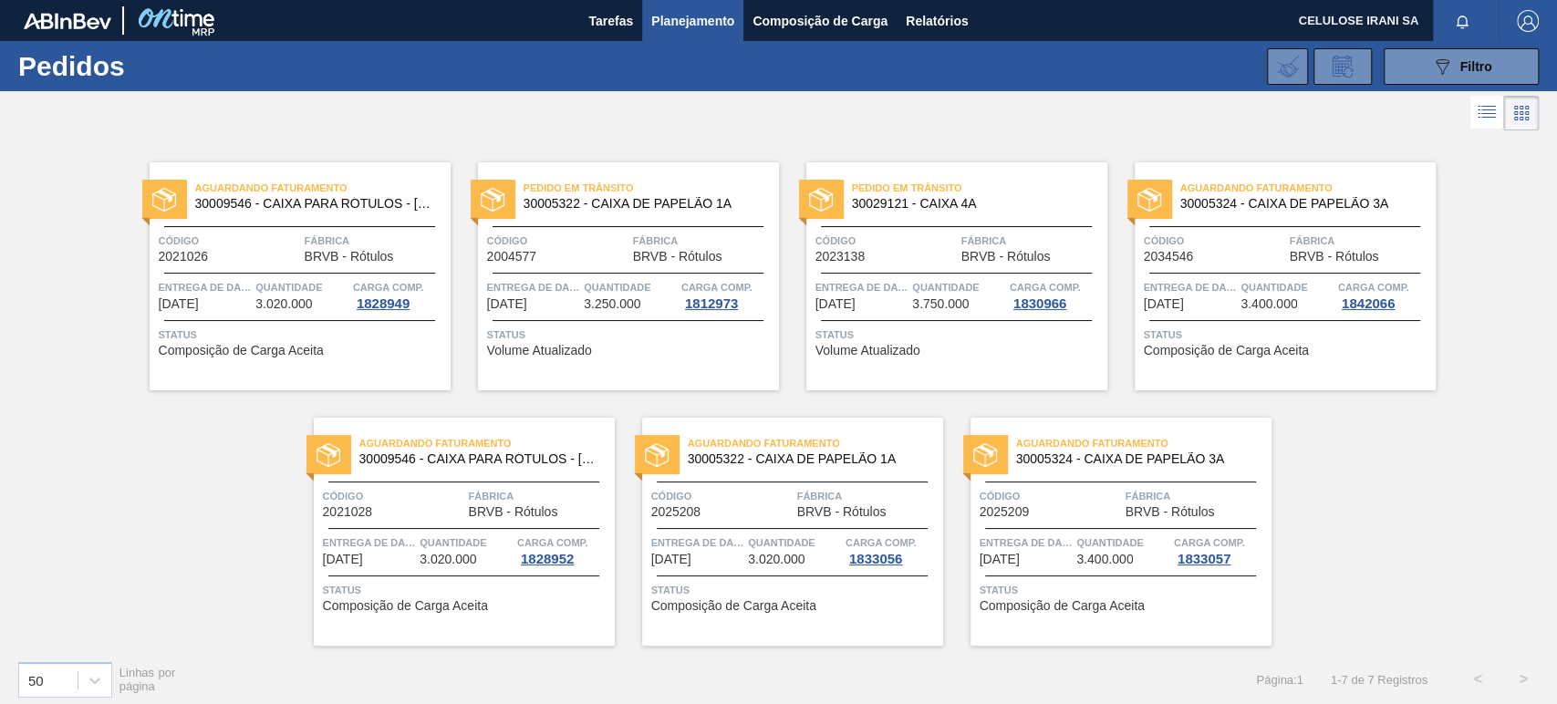
click at [1409, 200] on span "30005324 - CAIXA DE PAPELÃO 3A" at bounding box center [1300, 204] width 241 height 14
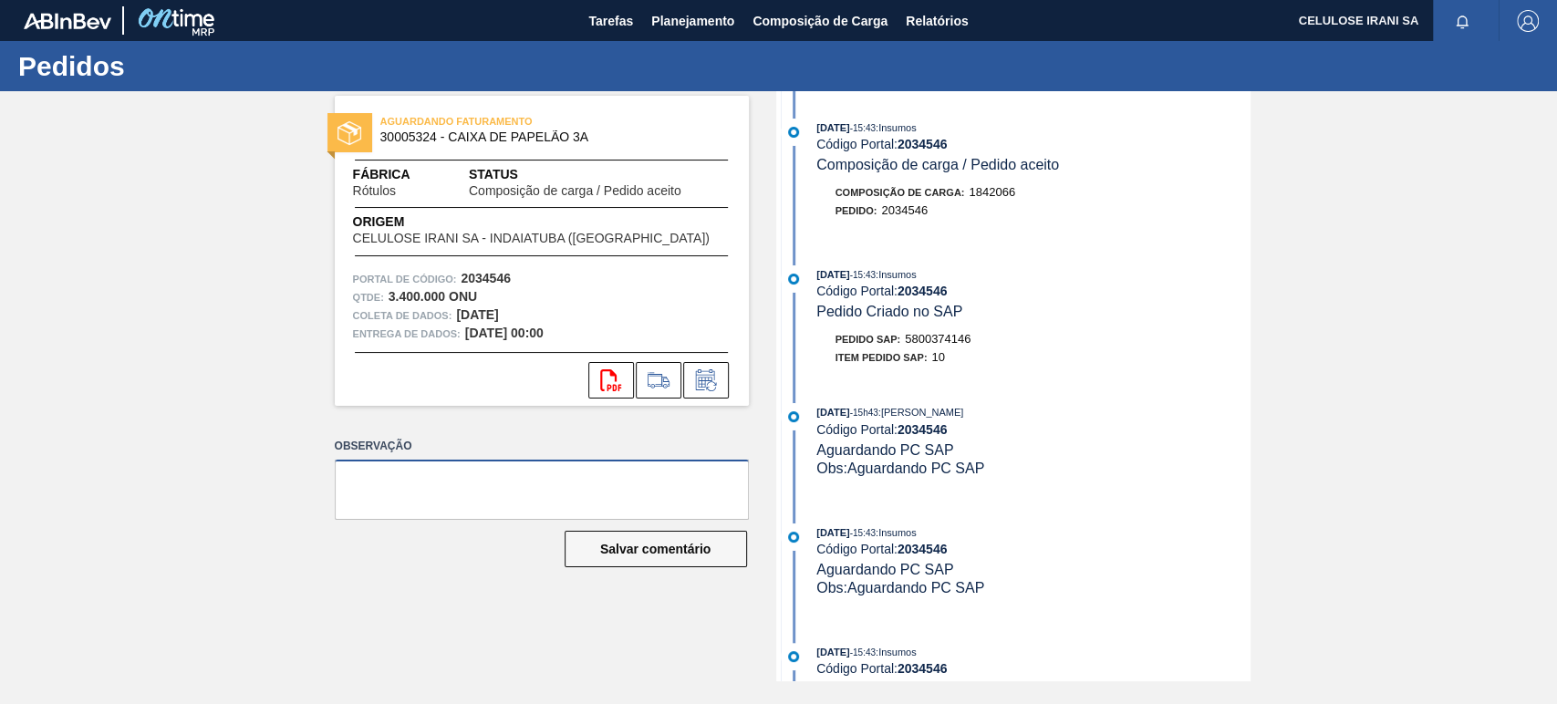
click at [445, 498] on textarea at bounding box center [542, 490] width 414 height 60
paste textarea "Pedido de venda 1154802 (OC 5800361807~2023138) com 3.750cxs para coleta em [DA…"
click at [447, 475] on textarea "Pedido de venda 1154802 (OC 5800361807~2023138) com 3.750cxs para coleta em [DA…" at bounding box center [542, 490] width 414 height 60
click at [947, 339] on font "5800374146" at bounding box center [938, 339] width 66 height 14
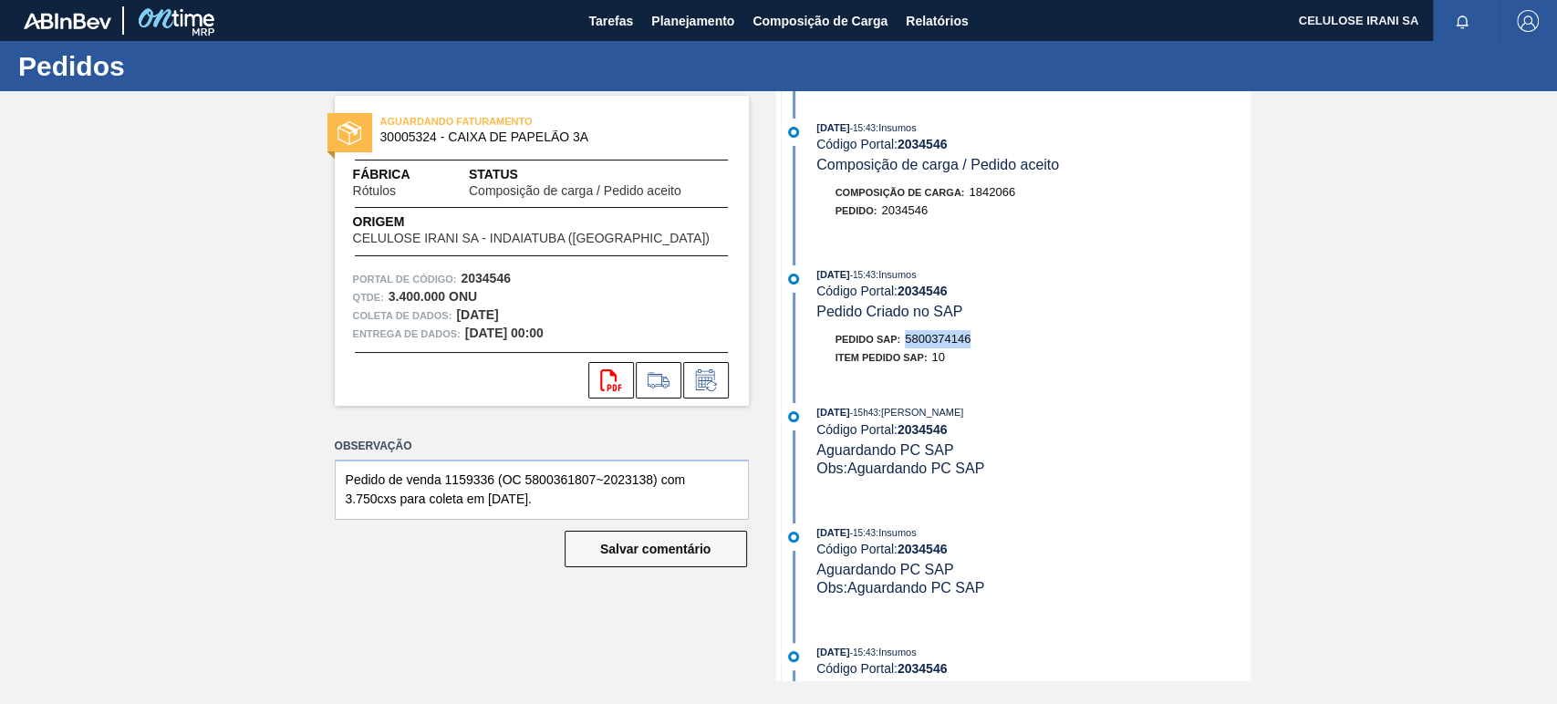
copy font "5800374146"
click at [570, 476] on textarea "Pedido de venda 1159336 (OC 5800361807~2023138) com 3.750cxs para coleta em [DA…" at bounding box center [542, 490] width 414 height 60
paste textarea "74146"
click at [878, 418] on font "15h43" at bounding box center [866, 413] width 26 height 10
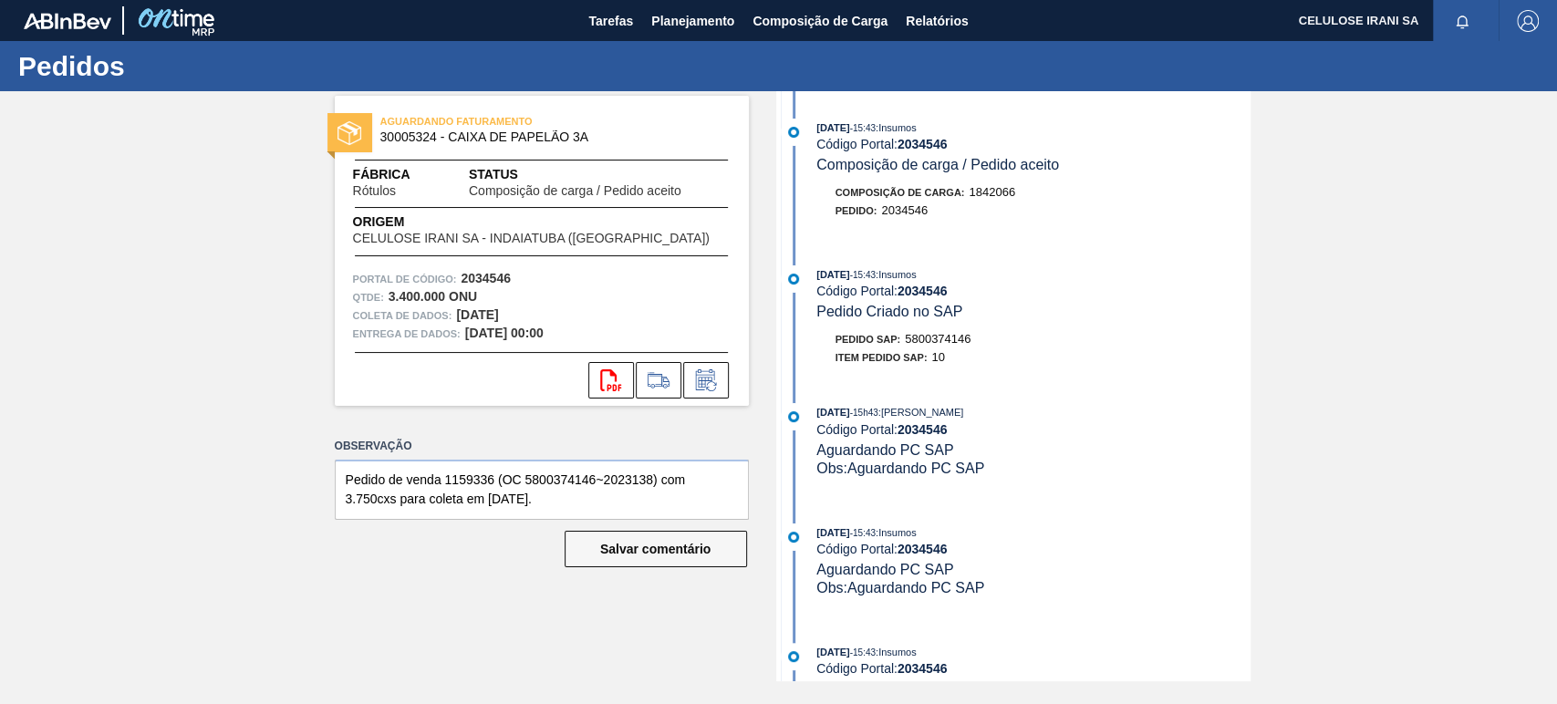
click at [930, 437] on font "2034546" at bounding box center [922, 429] width 50 height 15
drag, startPoint x: 929, startPoint y: 438, endPoint x: 912, endPoint y: 433, distance: 17.9
click at [926, 437] on font "2034546" at bounding box center [922, 429] width 50 height 15
copy font "2034546"
click at [627, 481] on textarea "Pedido de venda 1159336 (OC 5800374146~2023138) com 3.750cxs para coleta em [DA…" at bounding box center [542, 490] width 414 height 60
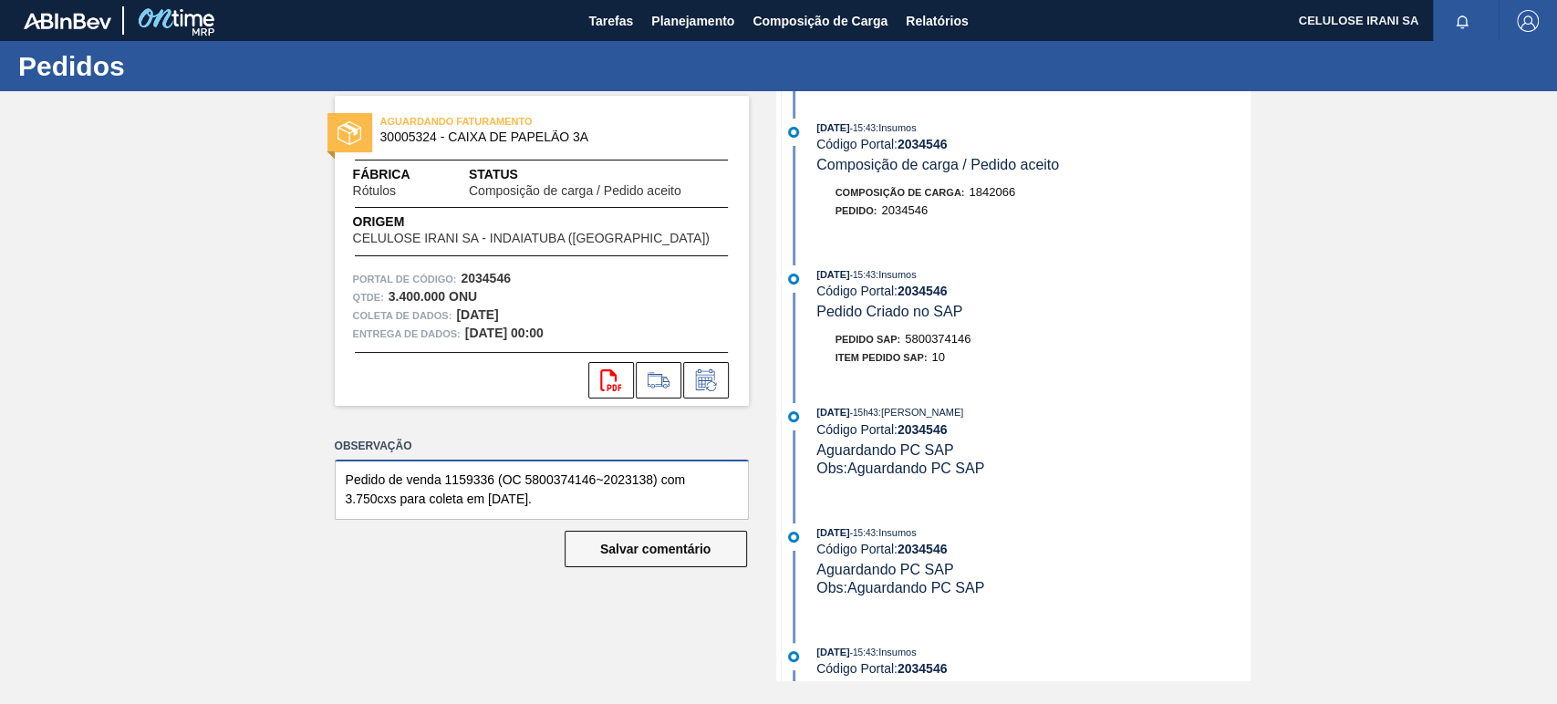
click at [627, 481] on textarea "Pedido de venda 1159336 (OC 5800374146~2023138) com 3.750cxs para coleta em [DA…" at bounding box center [542, 490] width 414 height 60
paste textarea "34546"
click at [358, 495] on textarea "Pedido de venda 1159336 (OC 5800374146~2034546) com 3.750cxs para coleta em [DA…" at bounding box center [542, 490] width 414 height 60
type textarea "Pedido de venda 1159336 (OC 5800374146~2034546) com 3.400cxs para coleta em [DA…"
click at [658, 552] on font "Salvar comentário" at bounding box center [655, 549] width 110 height 15
